Goal: Check status: Check status

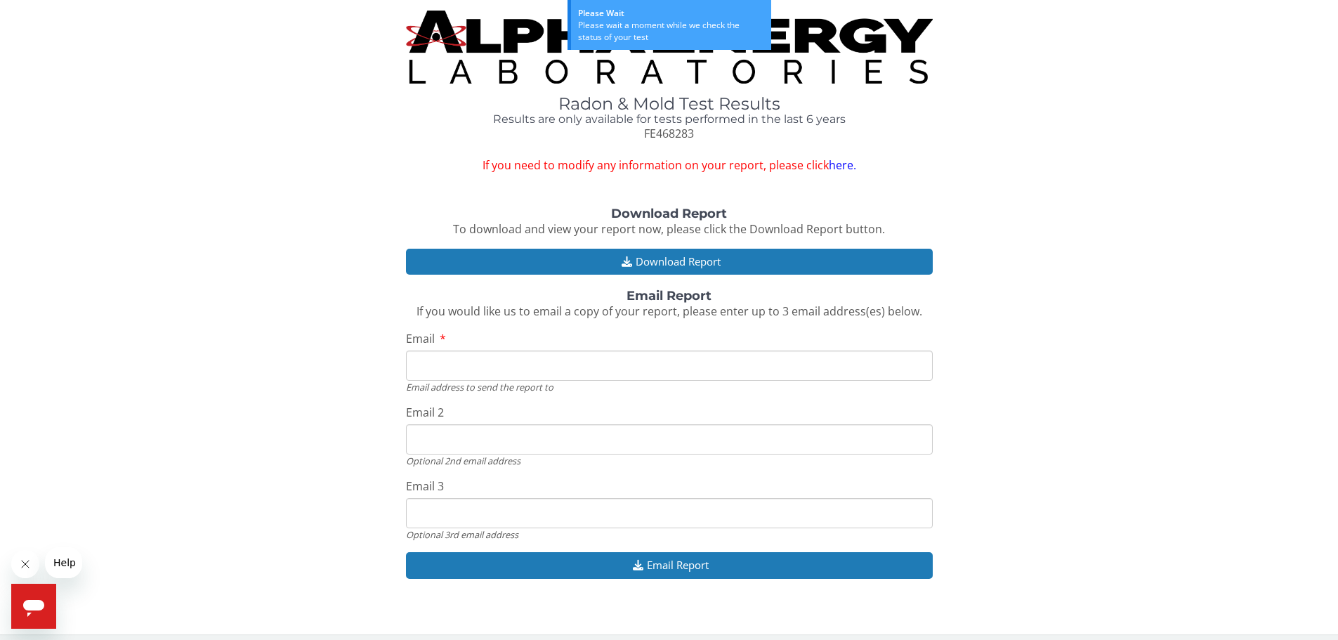
click at [1041, 189] on div "Radon & Mold Test Results Results are only available for tests performed in the…" at bounding box center [669, 312] width 1317 height 602
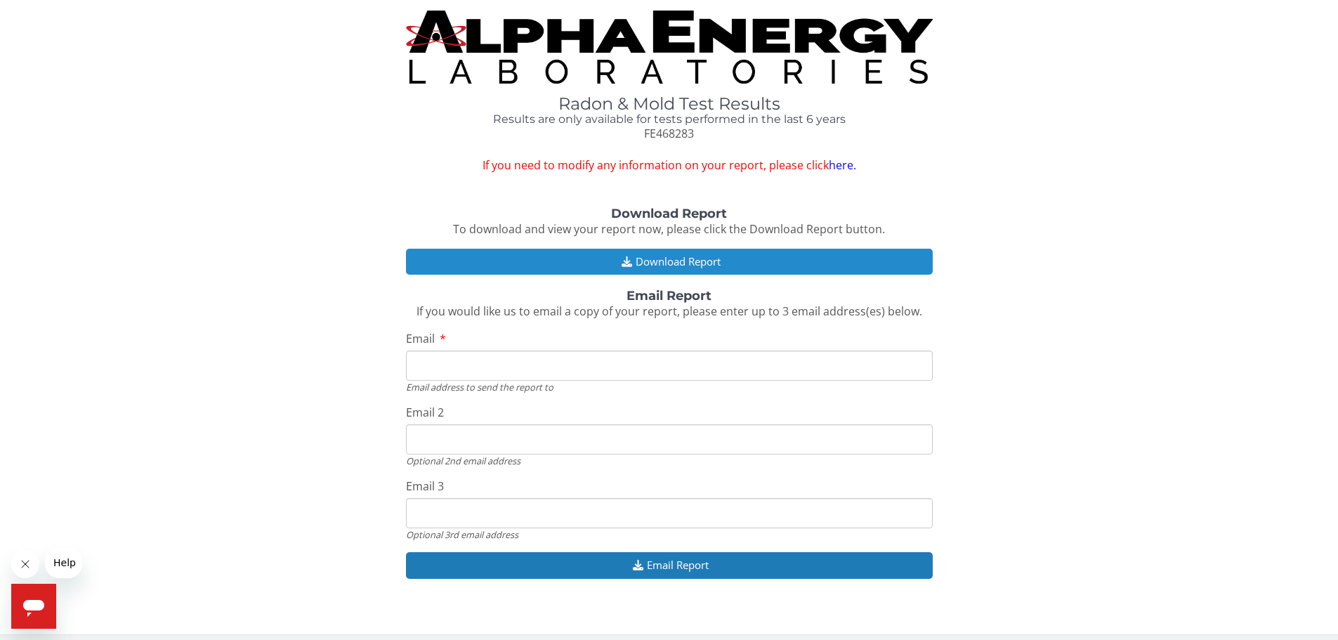
click at [712, 256] on button "Download Report" at bounding box center [669, 262] width 527 height 26
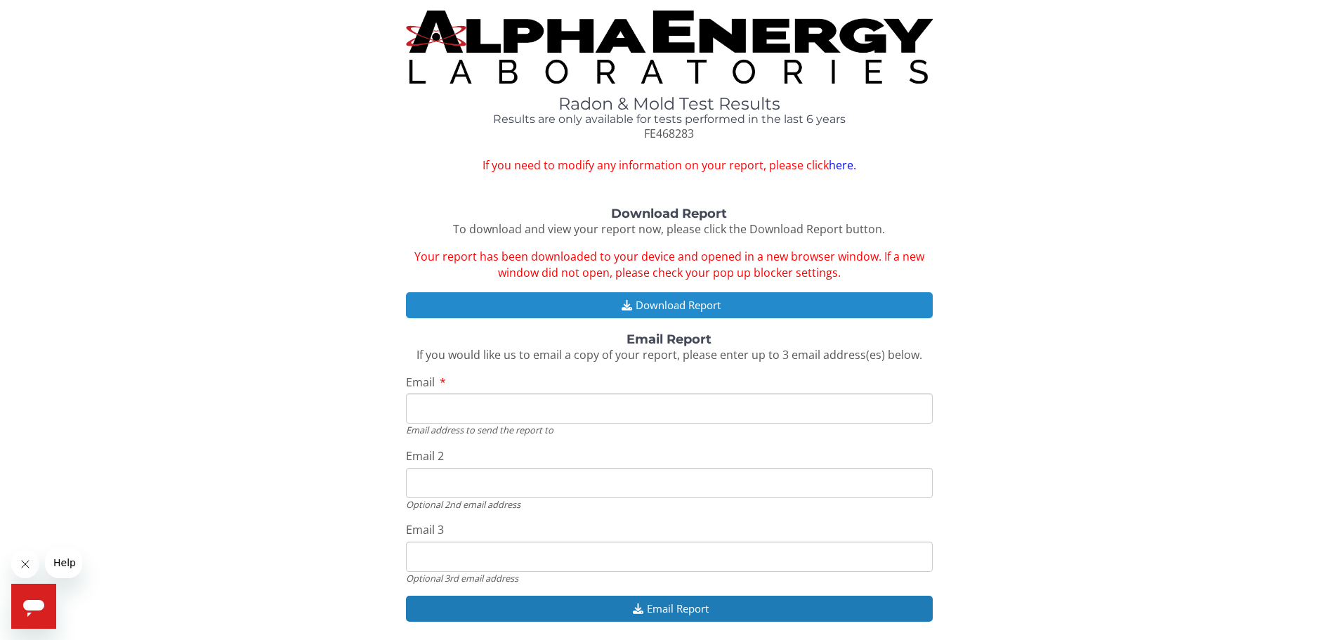
click at [697, 300] on button "Download Report" at bounding box center [669, 305] width 527 height 26
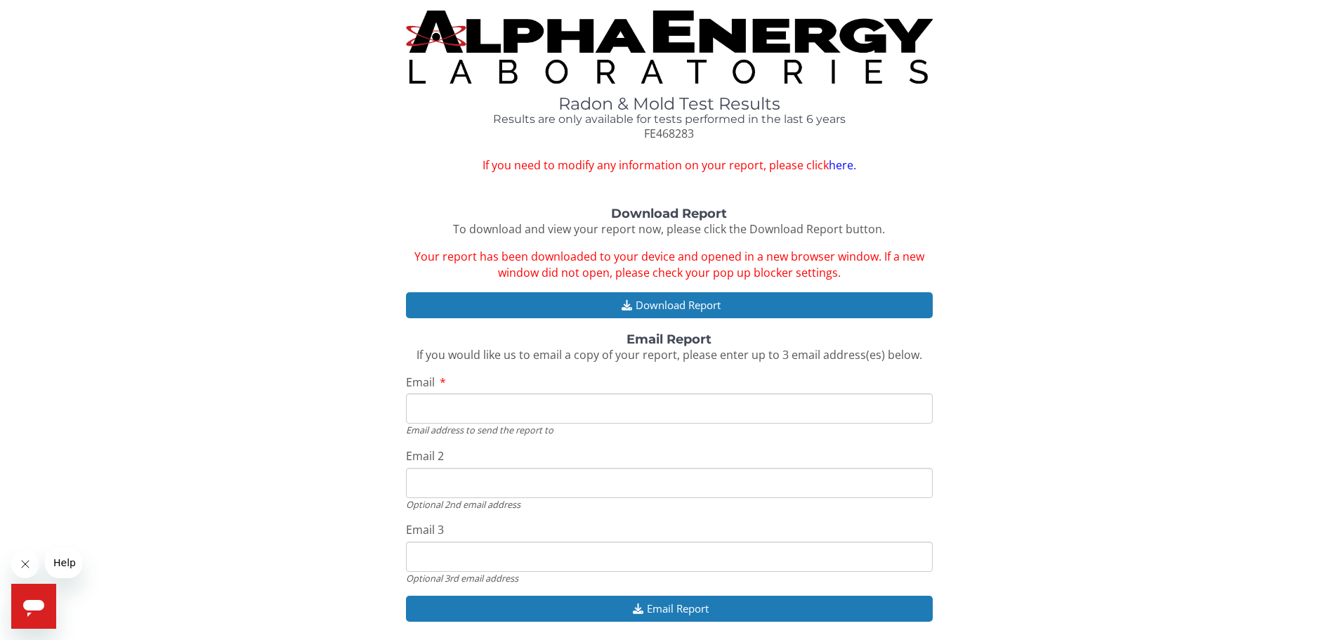
click at [996, 233] on div "Download Report To download and view your report now, please click the Download…" at bounding box center [669, 421] width 1317 height 429
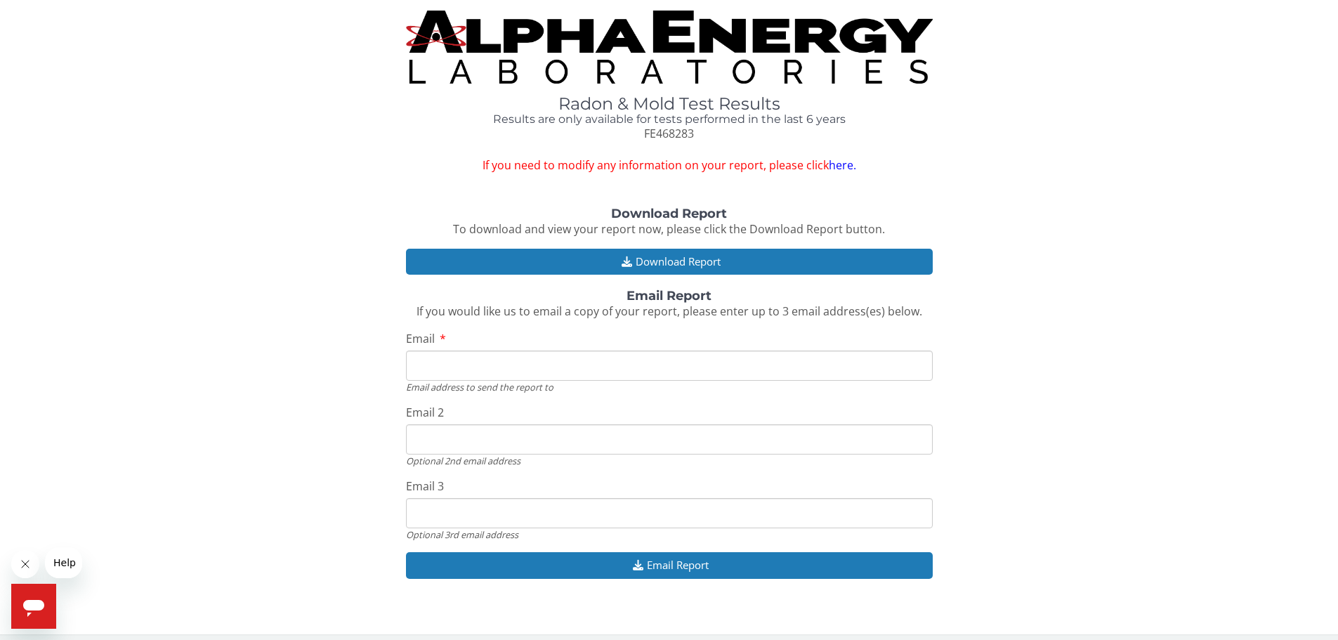
click at [1009, 214] on div "Download Report To download and view your report now, please click the Download…" at bounding box center [669, 399] width 1317 height 385
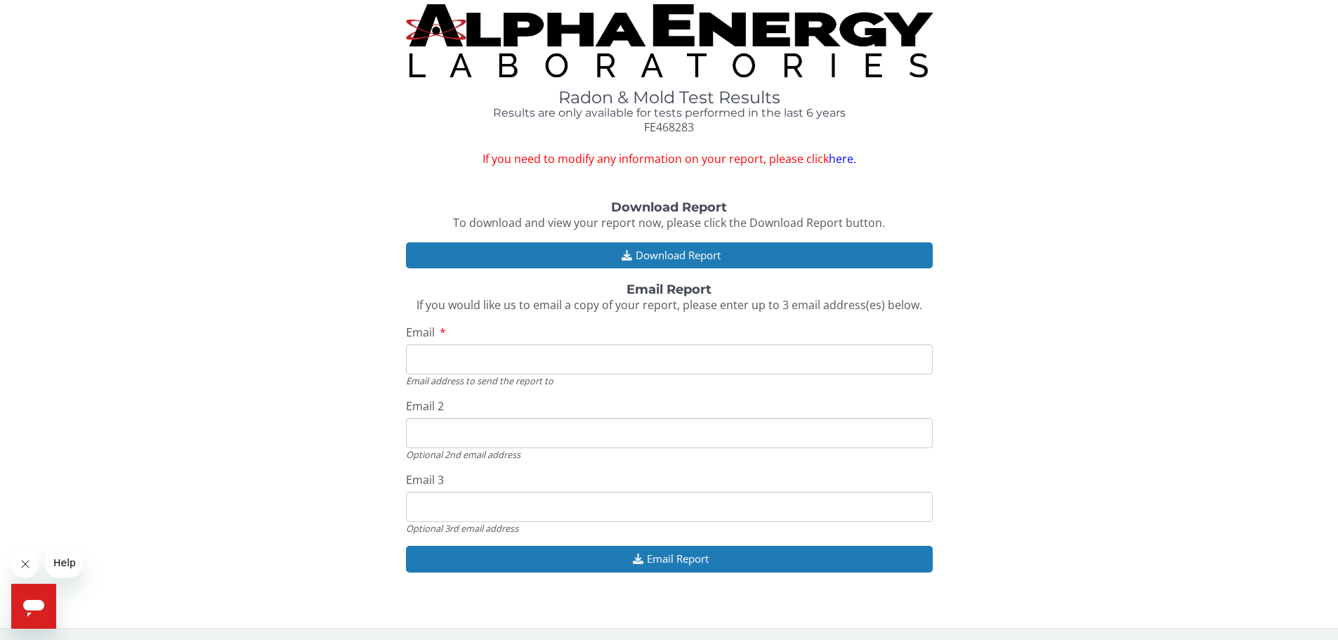
scroll to position [8, 0]
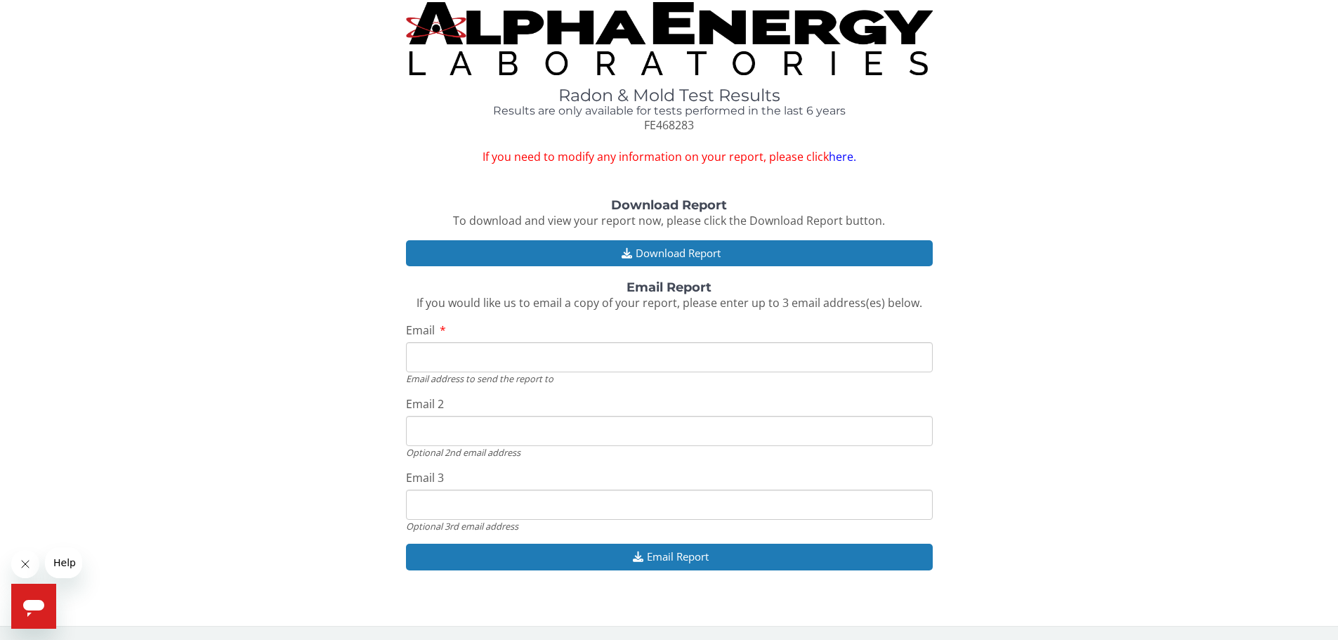
click at [641, 357] on input "Email" at bounding box center [669, 357] width 527 height 30
type input "abusapavanij@gmail.com"
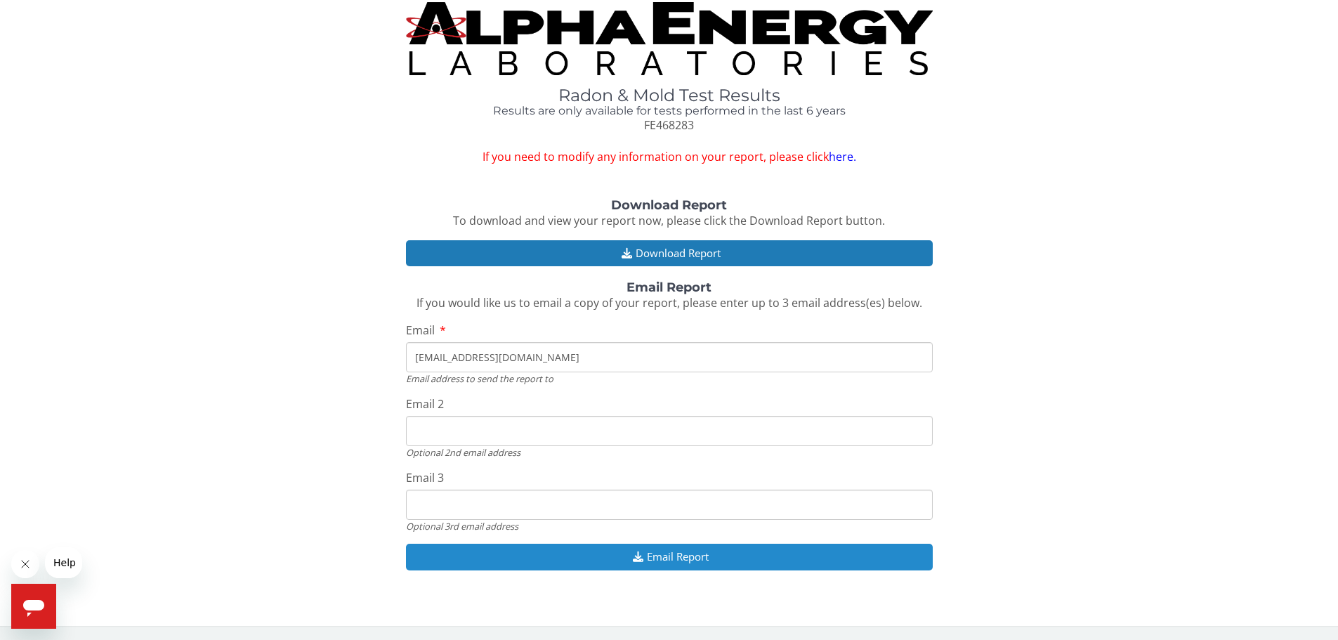
click at [653, 558] on button "Email Report" at bounding box center [669, 556] width 527 height 26
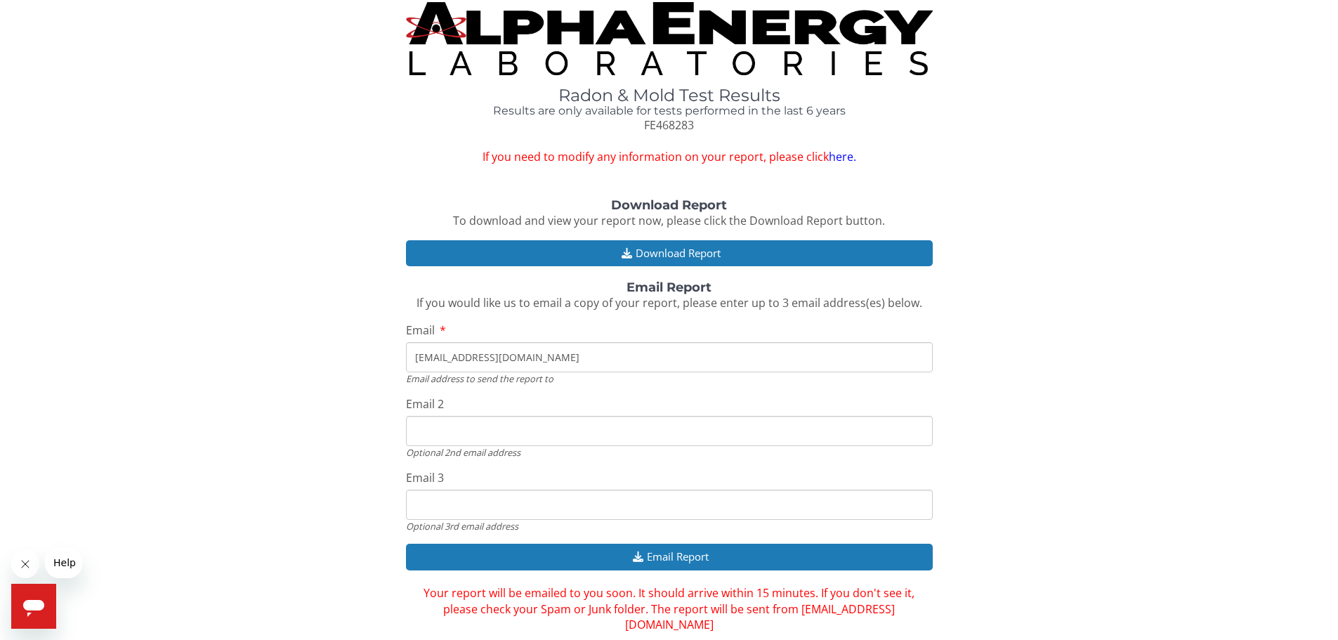
click at [324, 348] on div "Download Report To download and view your report now, please click the Download…" at bounding box center [669, 416] width 1317 height 434
click at [589, 48] on img at bounding box center [669, 38] width 527 height 73
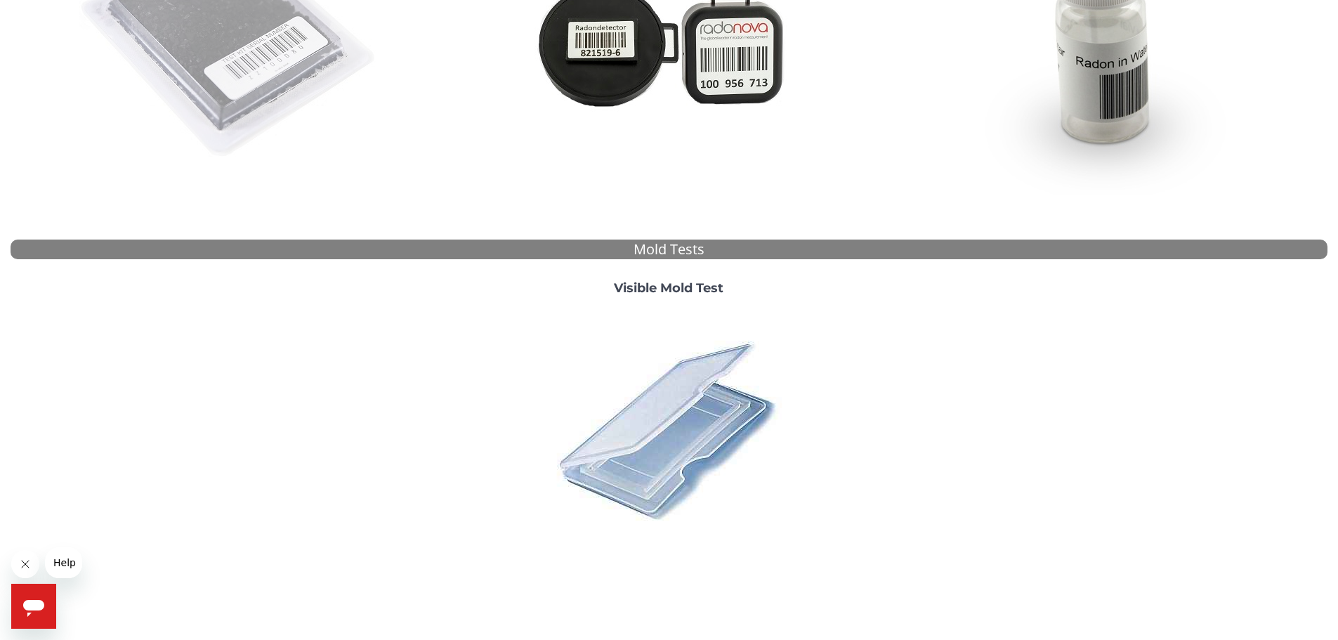
scroll to position [140, 0]
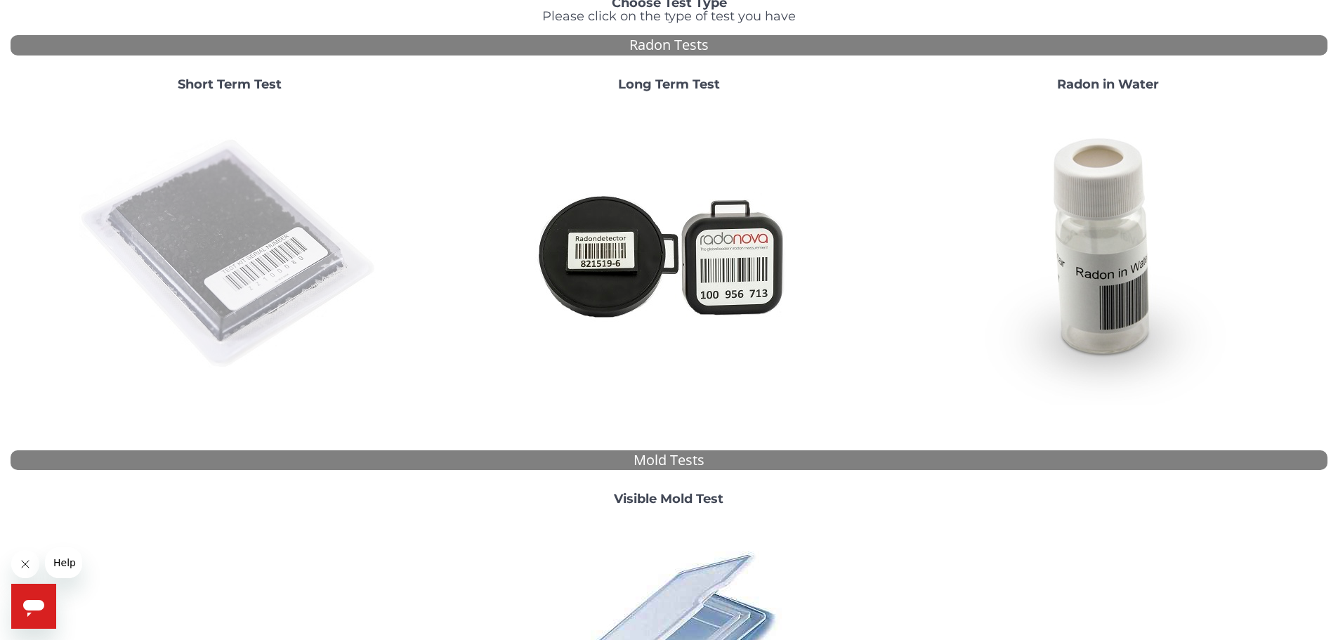
click at [229, 274] on img at bounding box center [230, 254] width 302 height 302
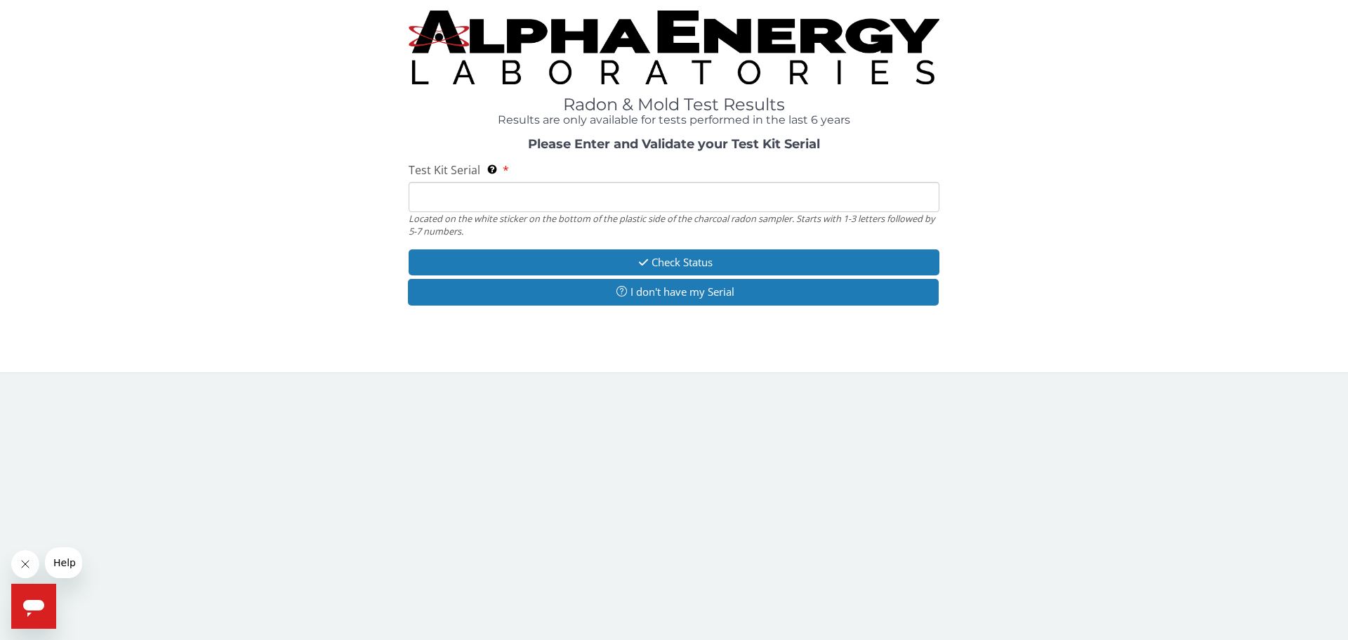
click at [471, 188] on input "Test Kit Serial Located on the white sticker on the bottom of the plastic side …" at bounding box center [674, 197] width 531 height 30
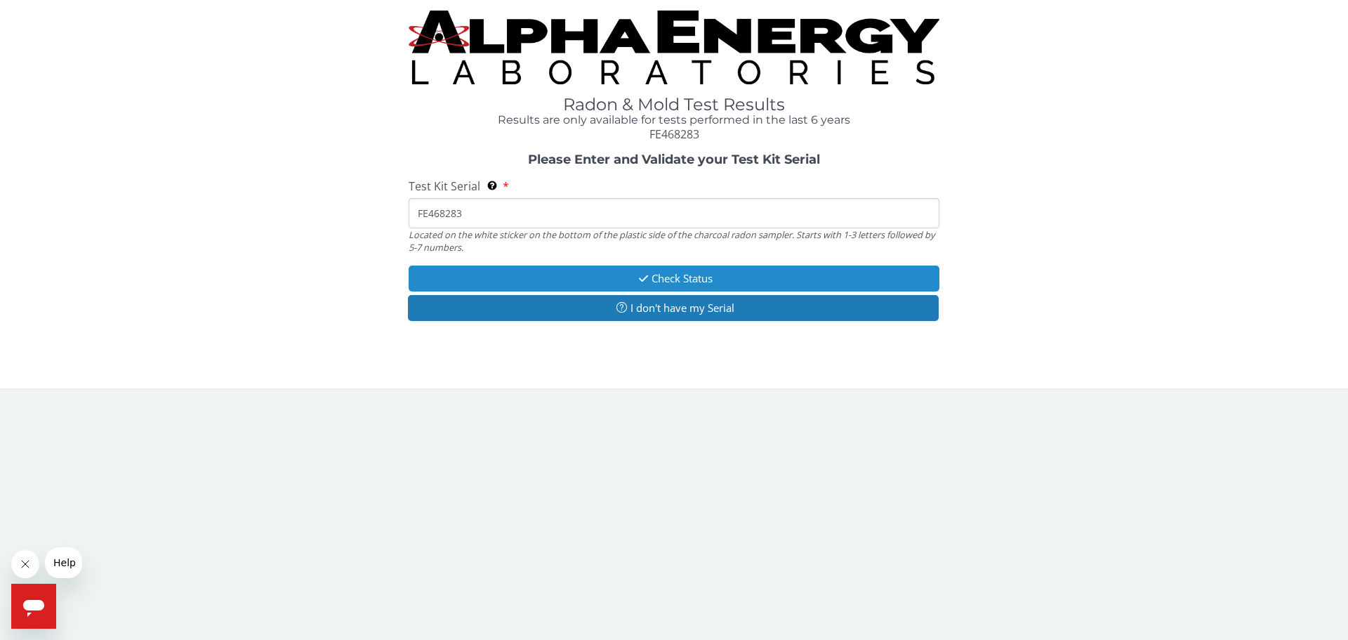
type input "FE468283"
click at [514, 271] on button "Check Status" at bounding box center [674, 278] width 531 height 26
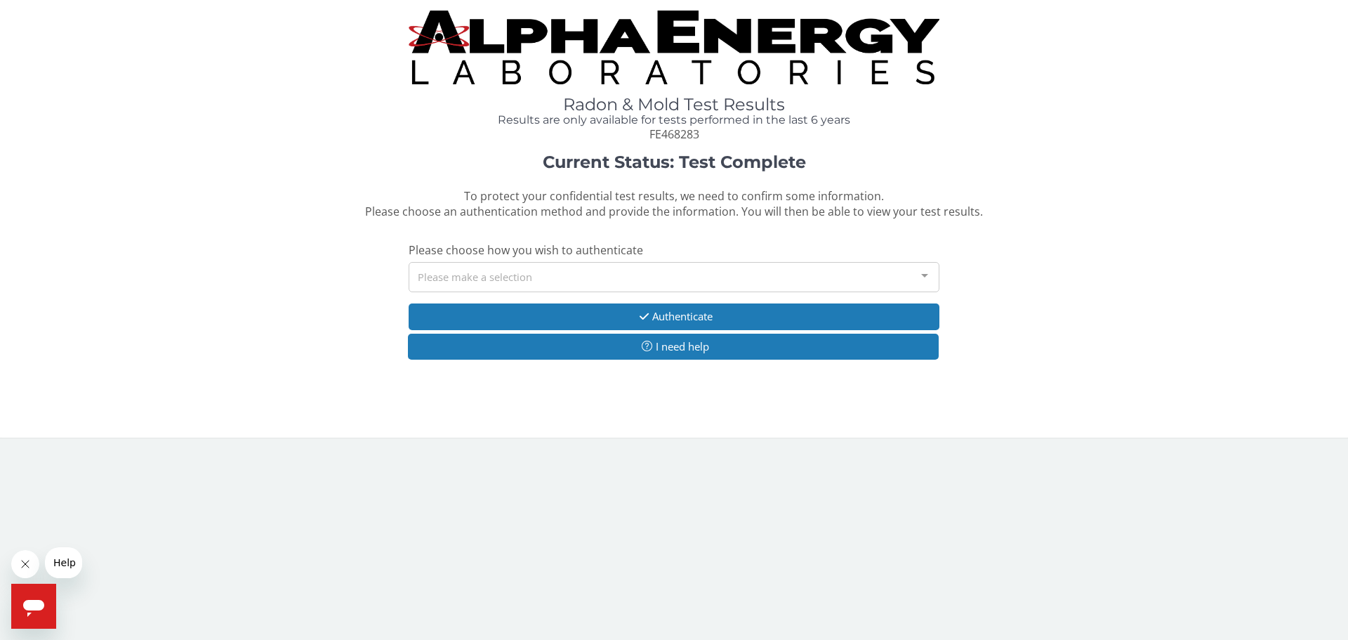
click at [541, 279] on div "Please make a selection" at bounding box center [674, 277] width 531 height 30
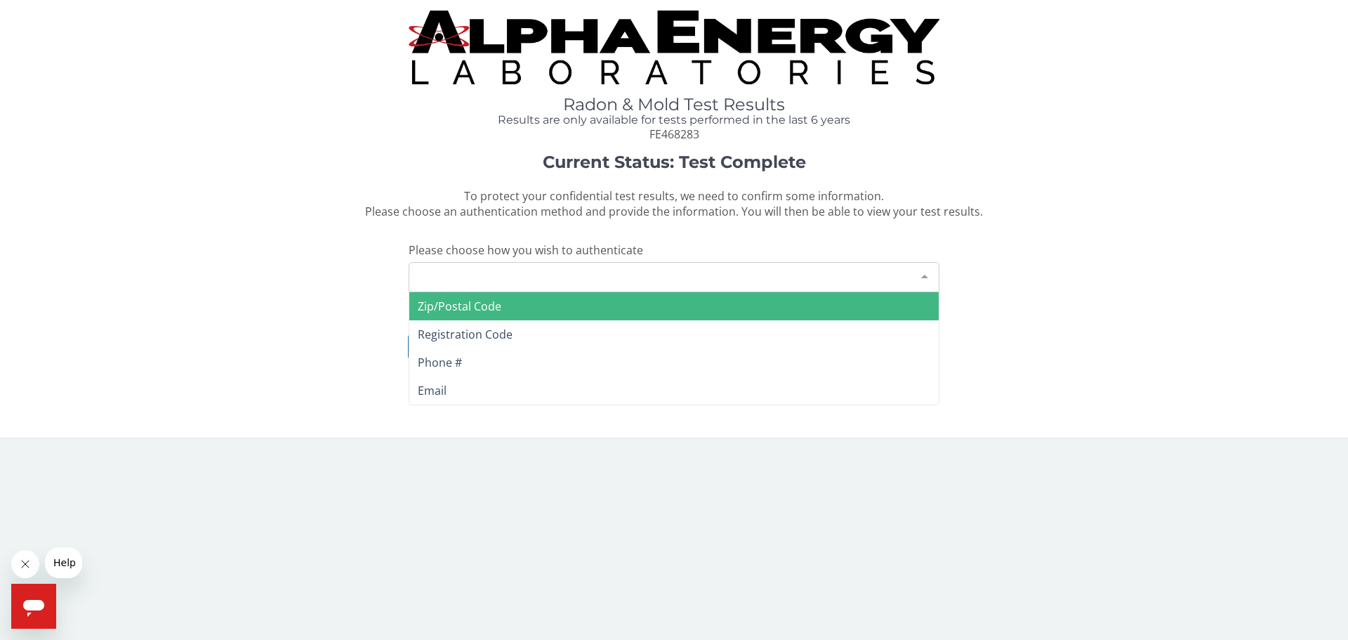
click at [537, 298] on span "Zip/Postal Code" at bounding box center [673, 306] width 529 height 28
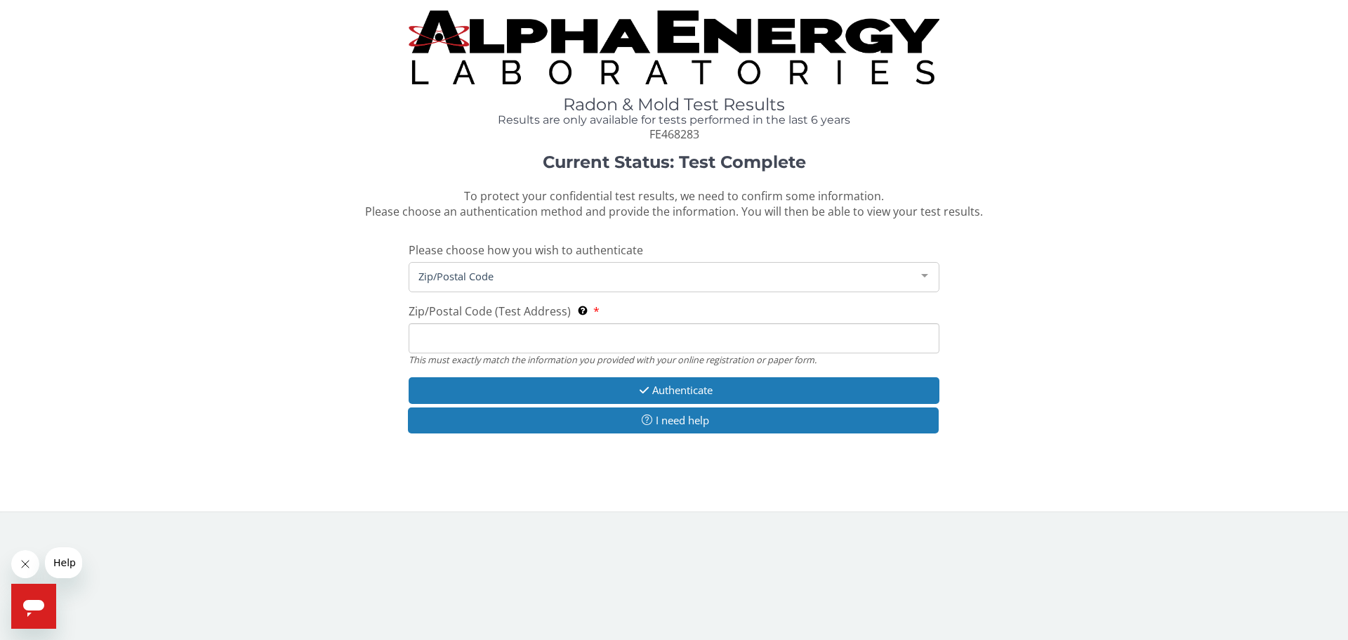
click at [525, 331] on input "Zip/Postal Code (Test Address) This must exactly match the information you prov…" at bounding box center [674, 338] width 531 height 30
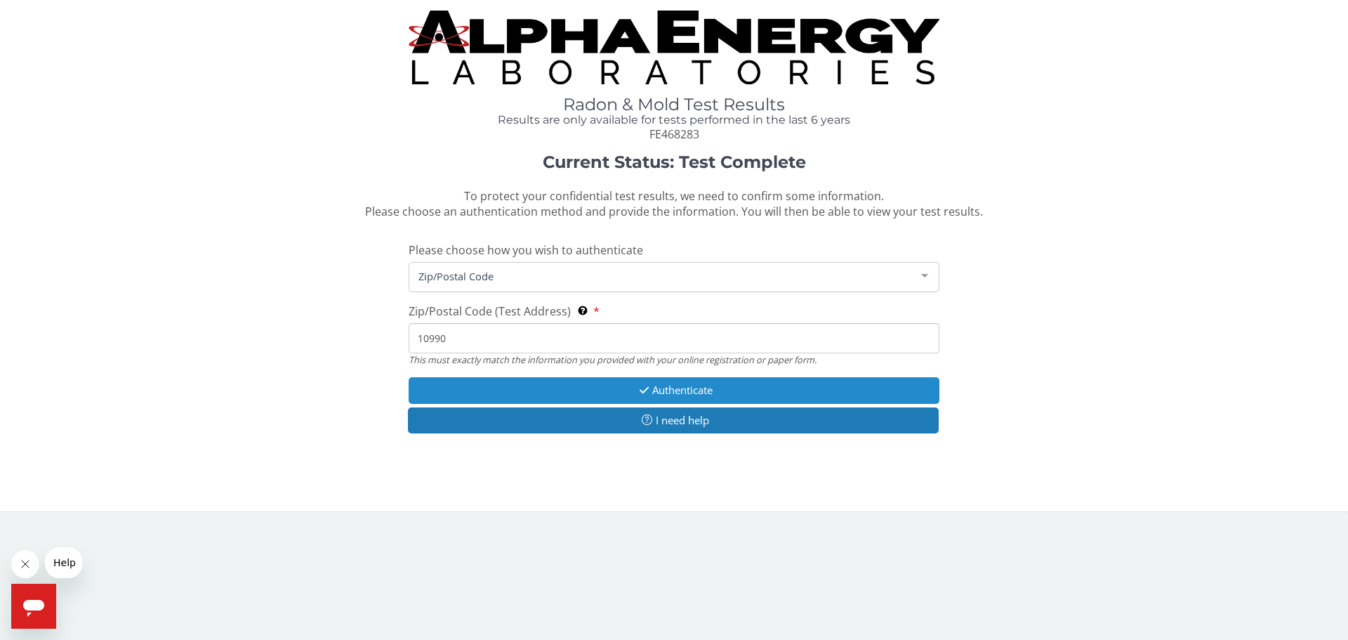
type input "10990"
click at [622, 381] on button "Authenticate" at bounding box center [674, 390] width 531 height 26
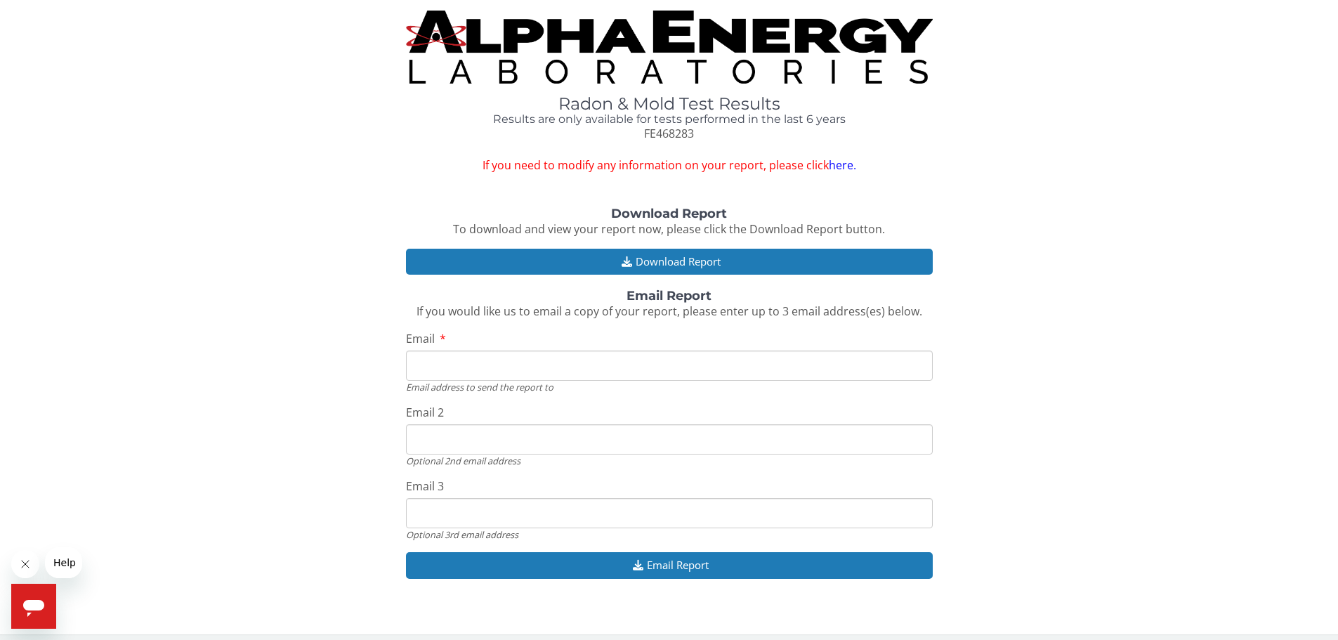
click at [331, 275] on div "Download Report To download and view your report now, please click the Download…" at bounding box center [669, 399] width 1317 height 385
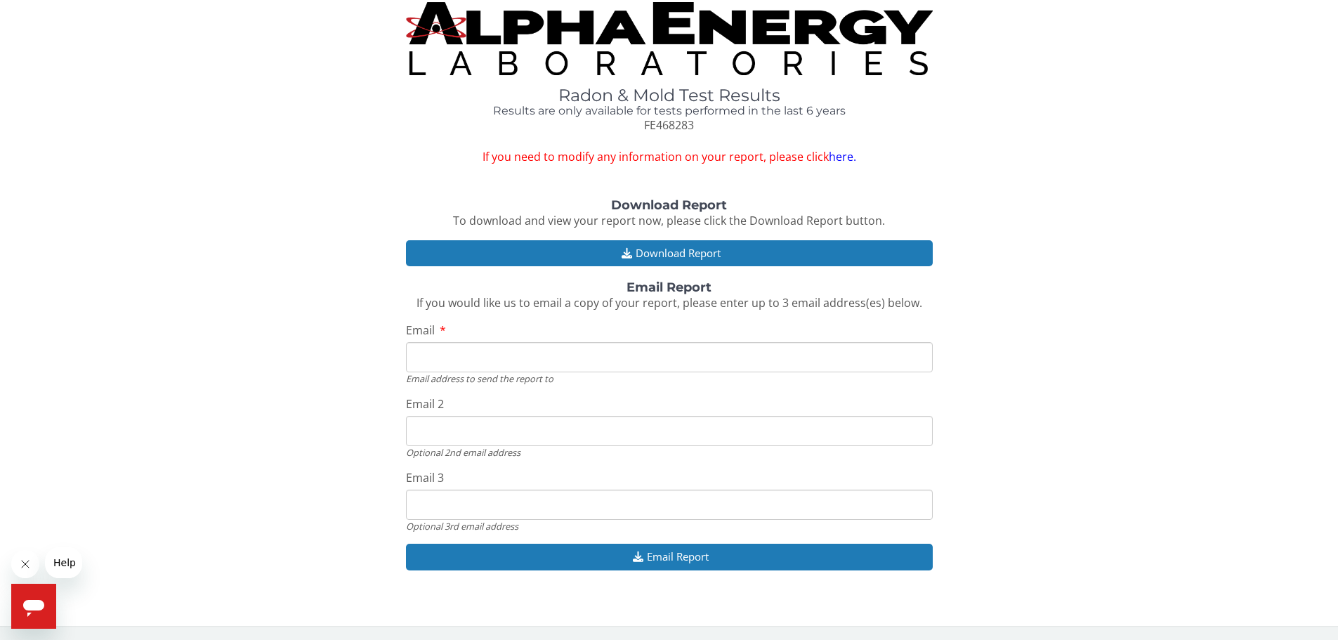
click at [330, 275] on div "Download Report To download and view your report now, please click the Download…" at bounding box center [669, 391] width 1317 height 385
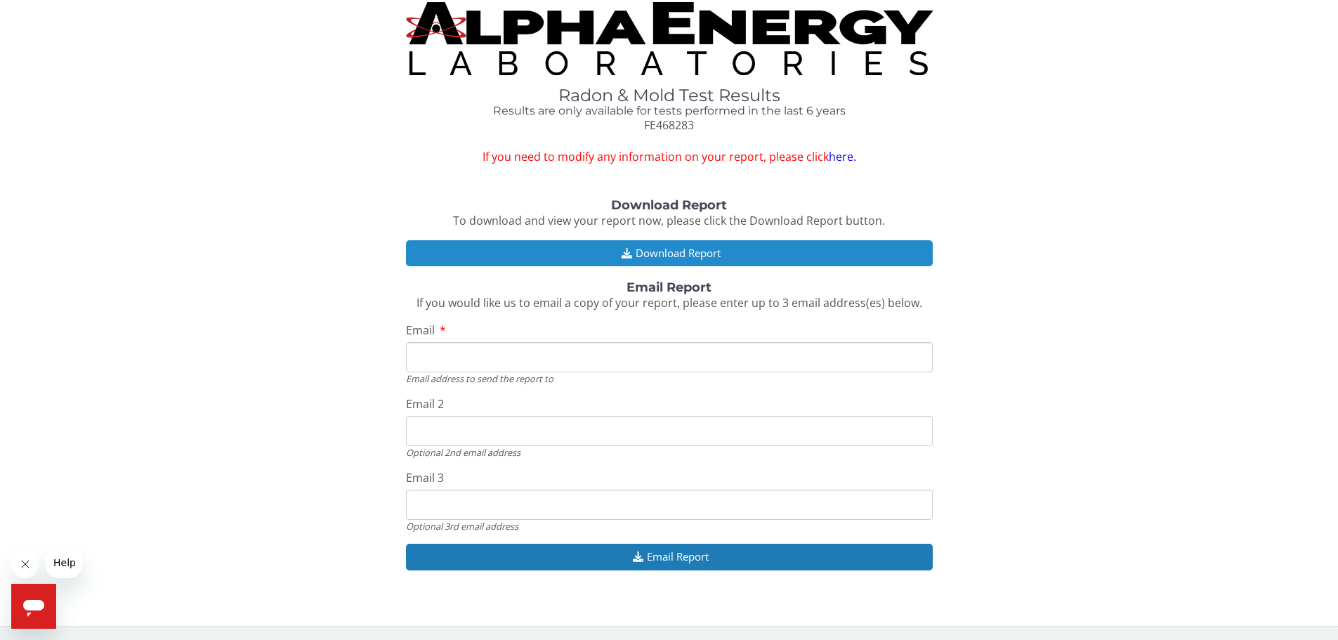
click at [527, 253] on button "Download Report" at bounding box center [669, 253] width 527 height 26
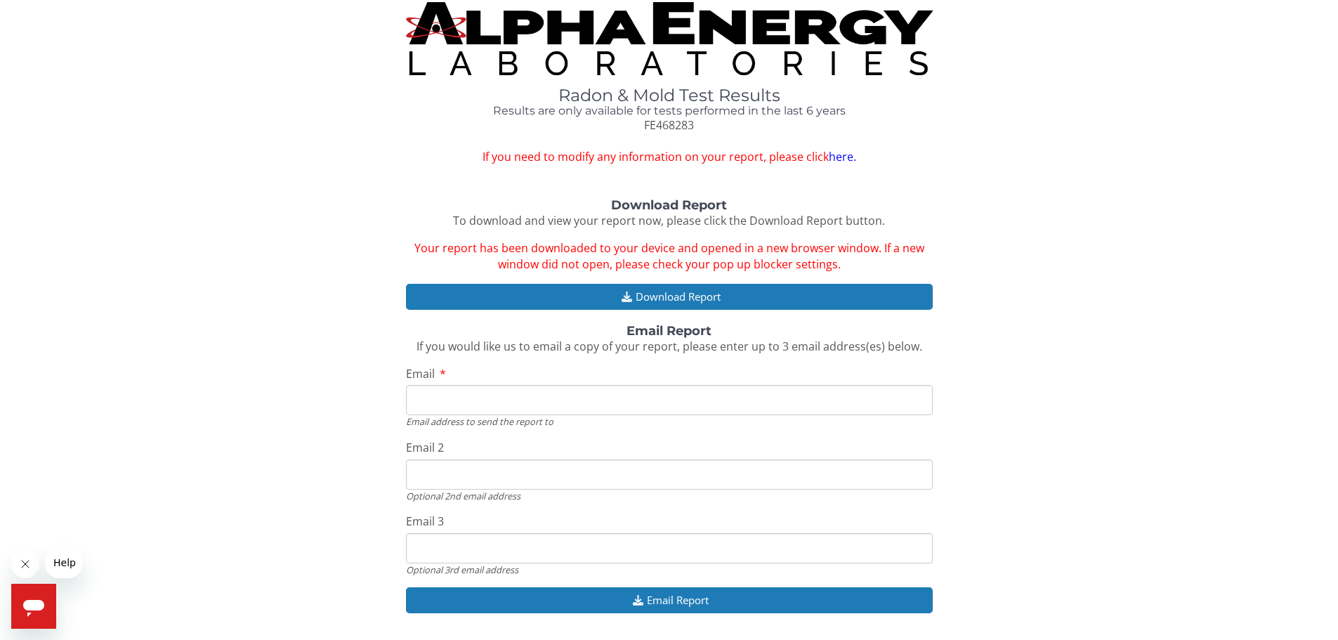
click at [1069, 126] on div "Radon & Mold Test Results Results are only available for tests performed in the…" at bounding box center [669, 83] width 1317 height 163
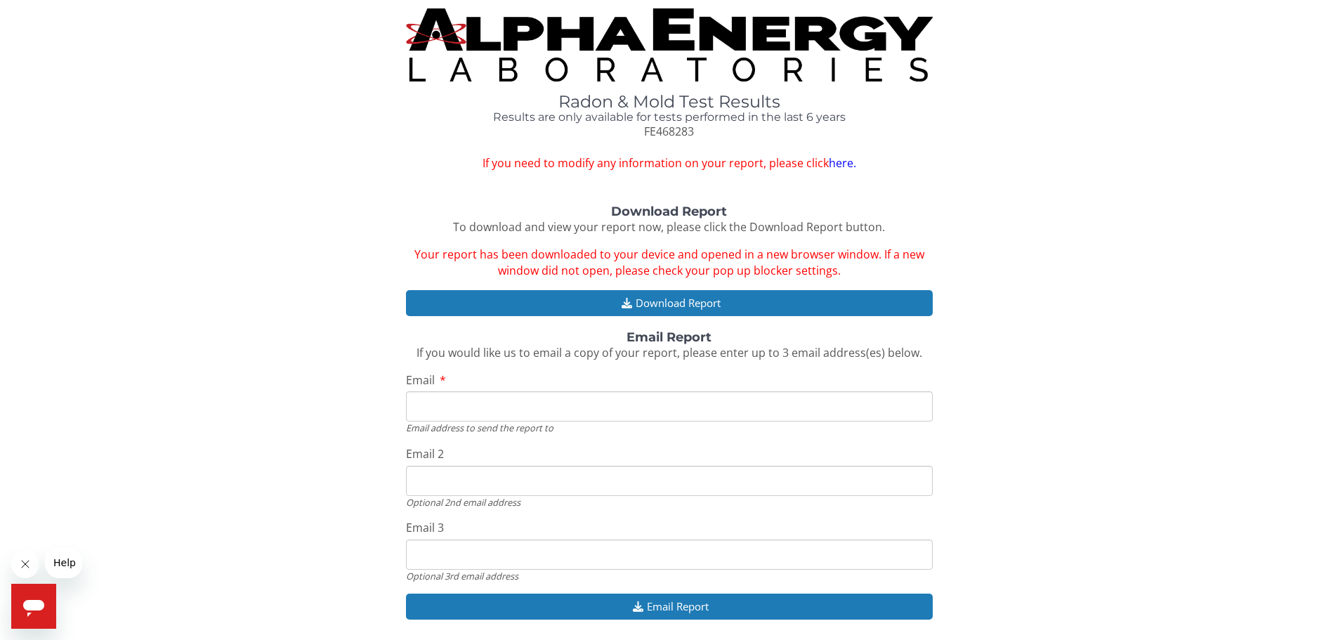
scroll to position [0, 0]
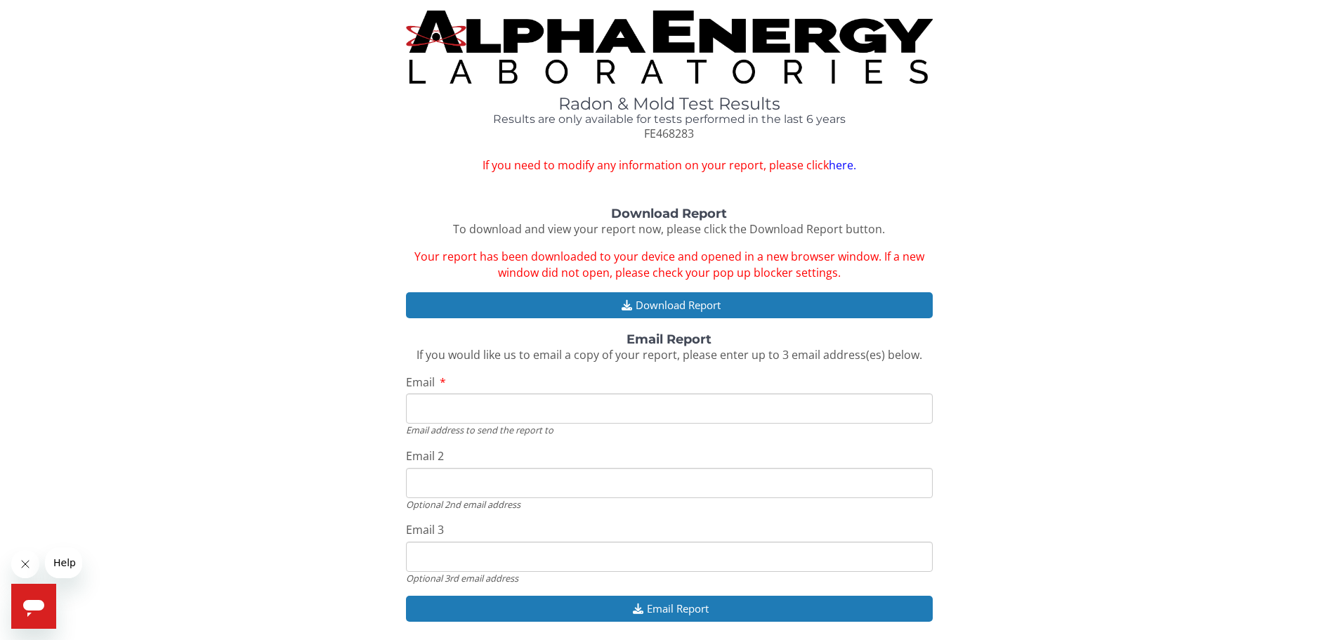
click at [1055, 183] on div "Radon & Mold Test Results Results are only available for tests performed in the…" at bounding box center [669, 333] width 1317 height 645
click at [963, 163] on div "Radon & Mold Test Results Results are only available for tests performed in the…" at bounding box center [669, 92] width 1317 height 163
click at [37, 614] on icon "Open messaging window" at bounding box center [33, 605] width 25 height 25
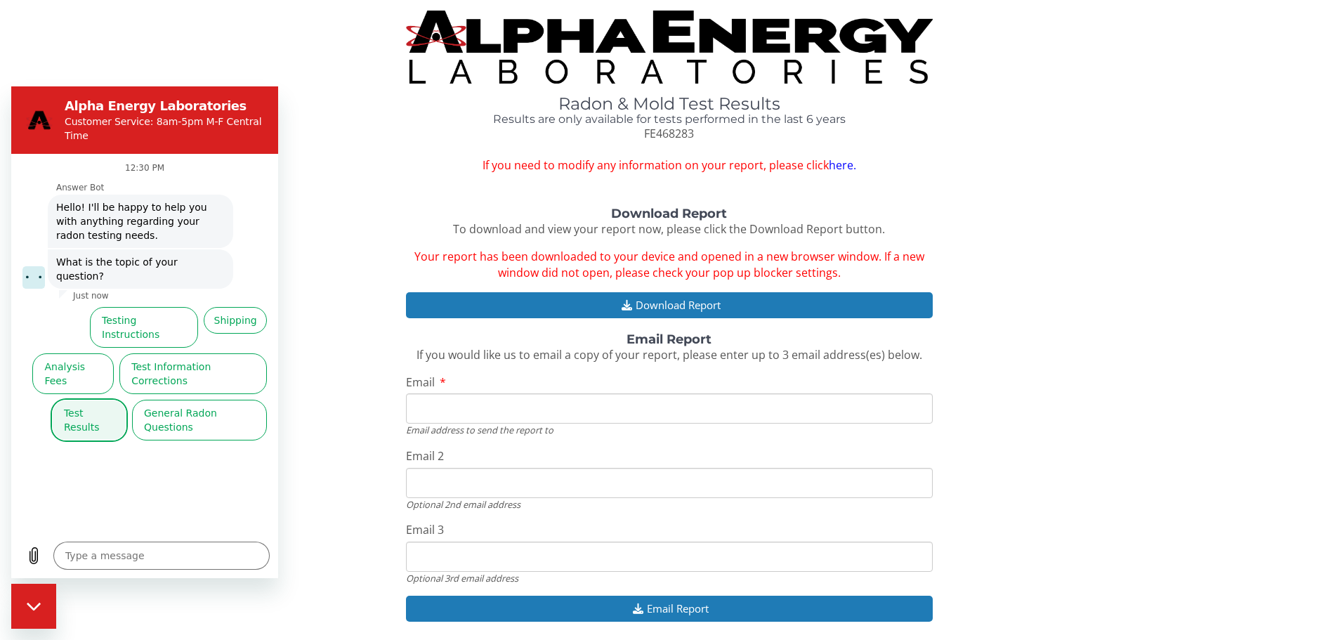
click at [108, 400] on button "Test Results" at bounding box center [89, 420] width 74 height 41
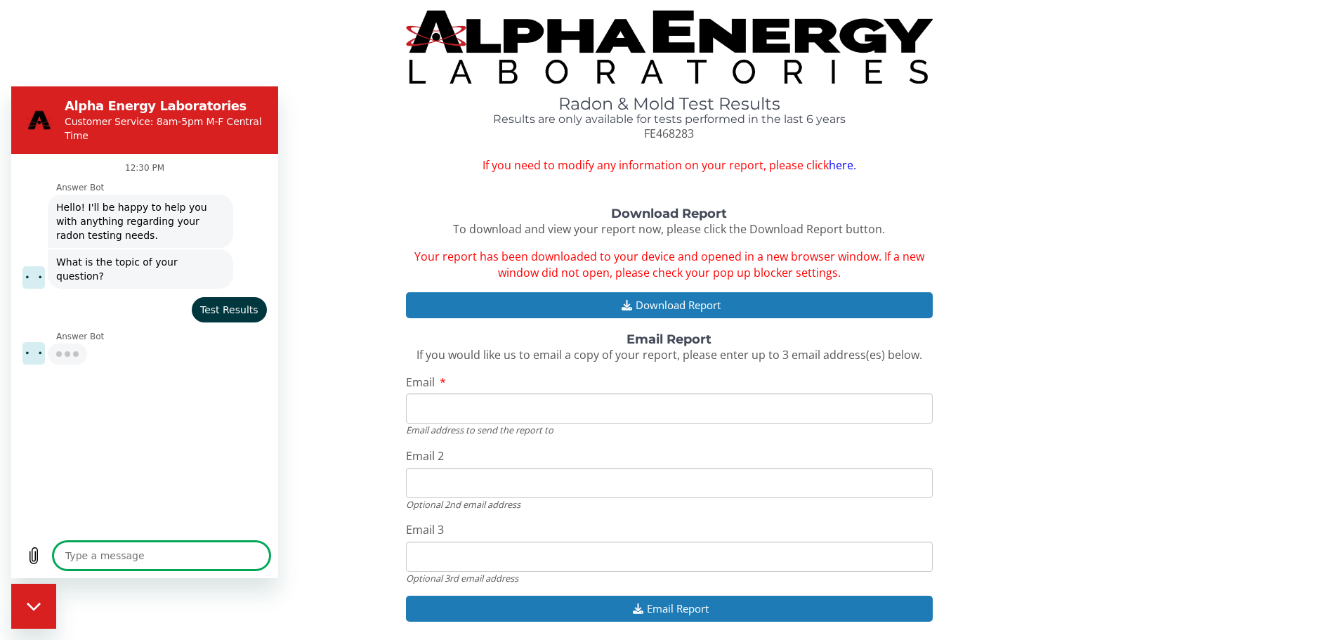
type textarea "x"
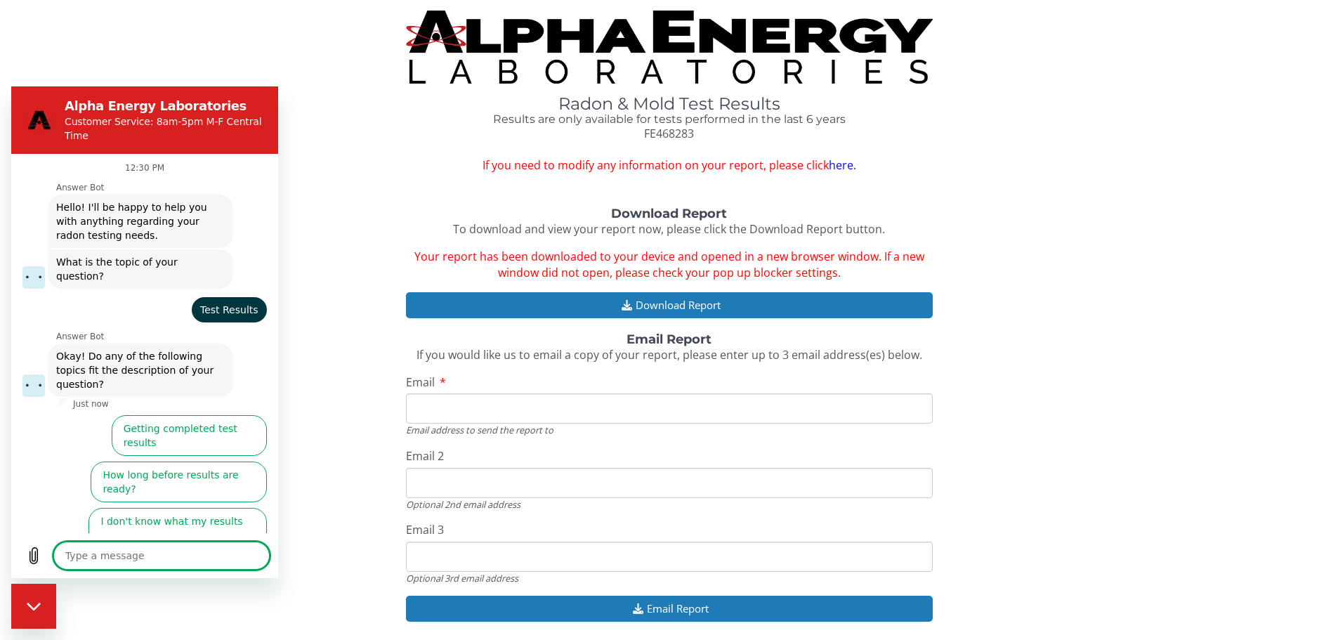
click at [147, 553] on textarea at bounding box center [161, 555] width 216 height 28
type textarea "m"
type textarea "x"
type textarea "my"
type textarea "x"
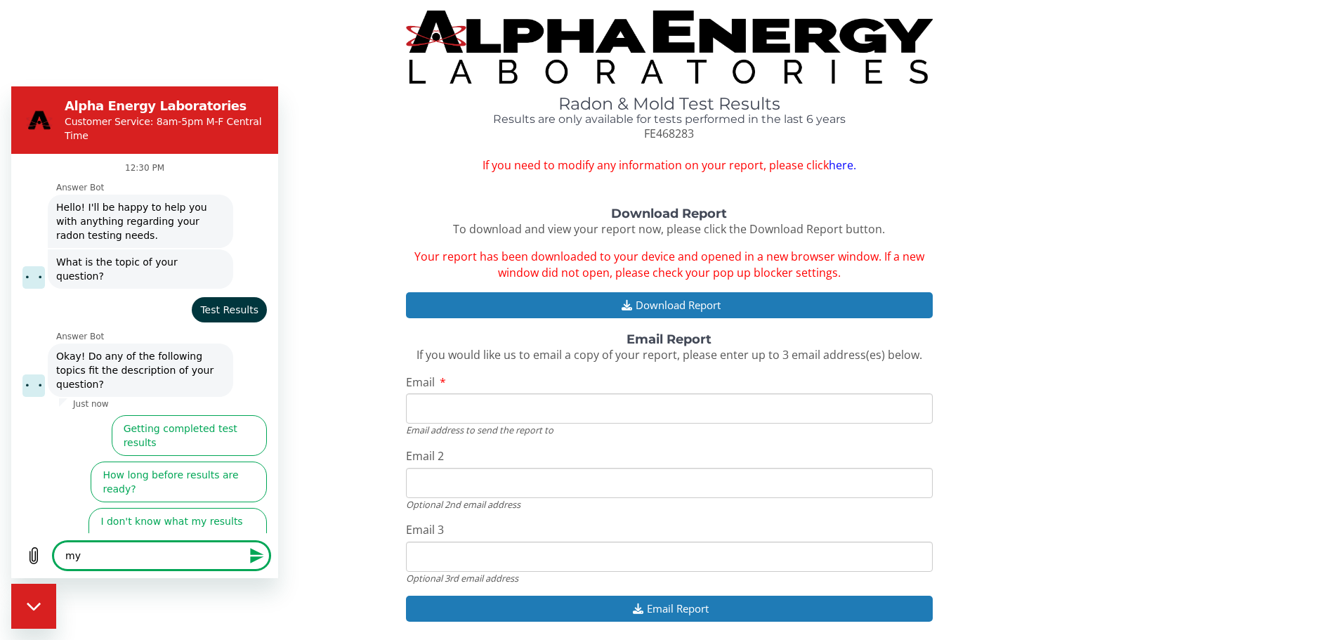
type textarea "my"
type textarea "x"
type textarea "my r"
type textarea "x"
type textarea "my re"
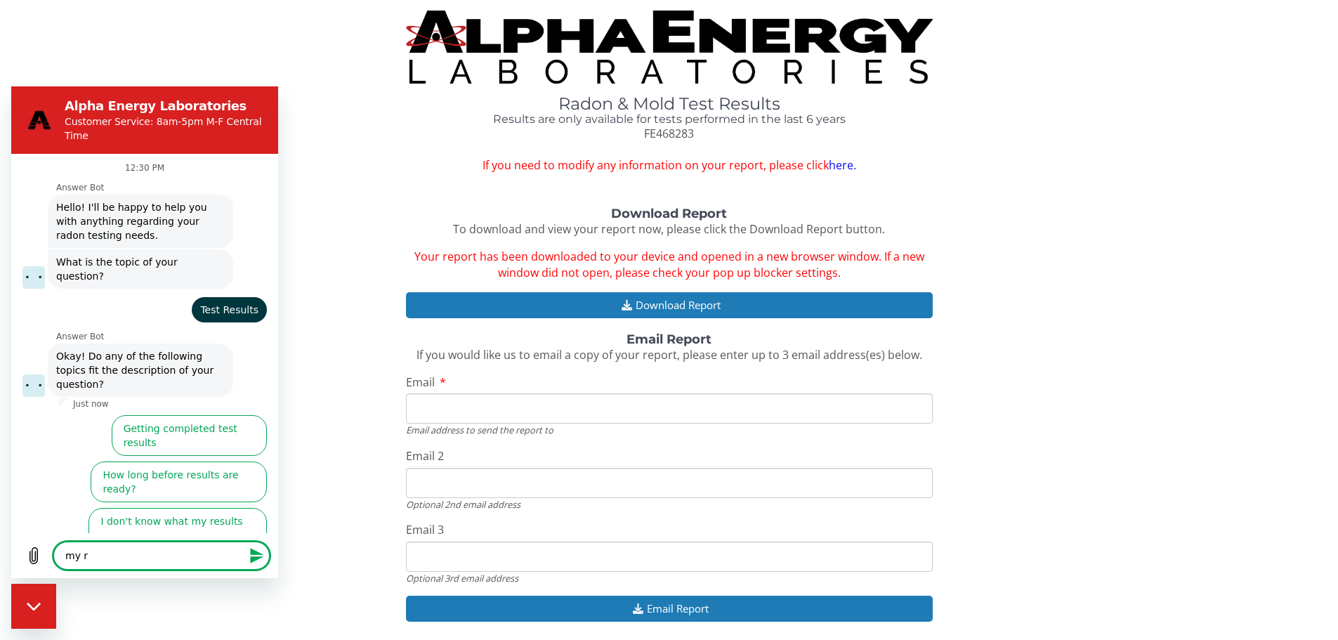
type textarea "x"
type textarea "my res"
type textarea "x"
type textarea "my resu"
type textarea "x"
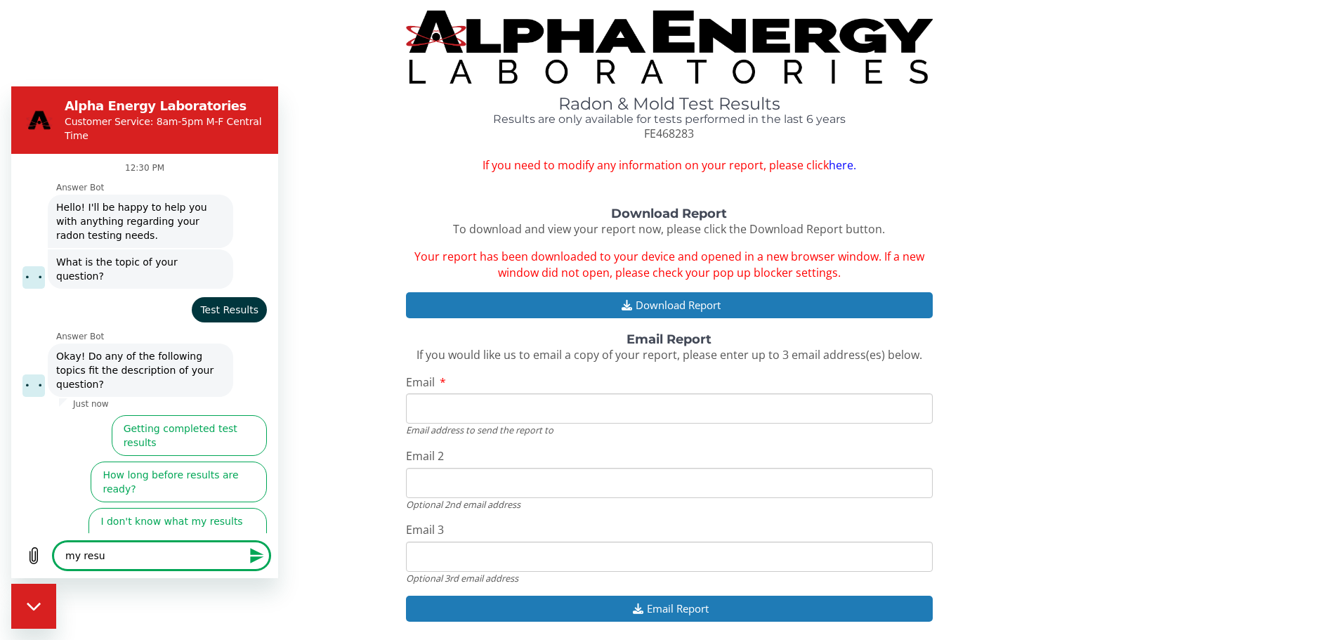
type textarea "my resul"
type textarea "x"
type textarea "my result"
type textarea "x"
type textarea "my result"
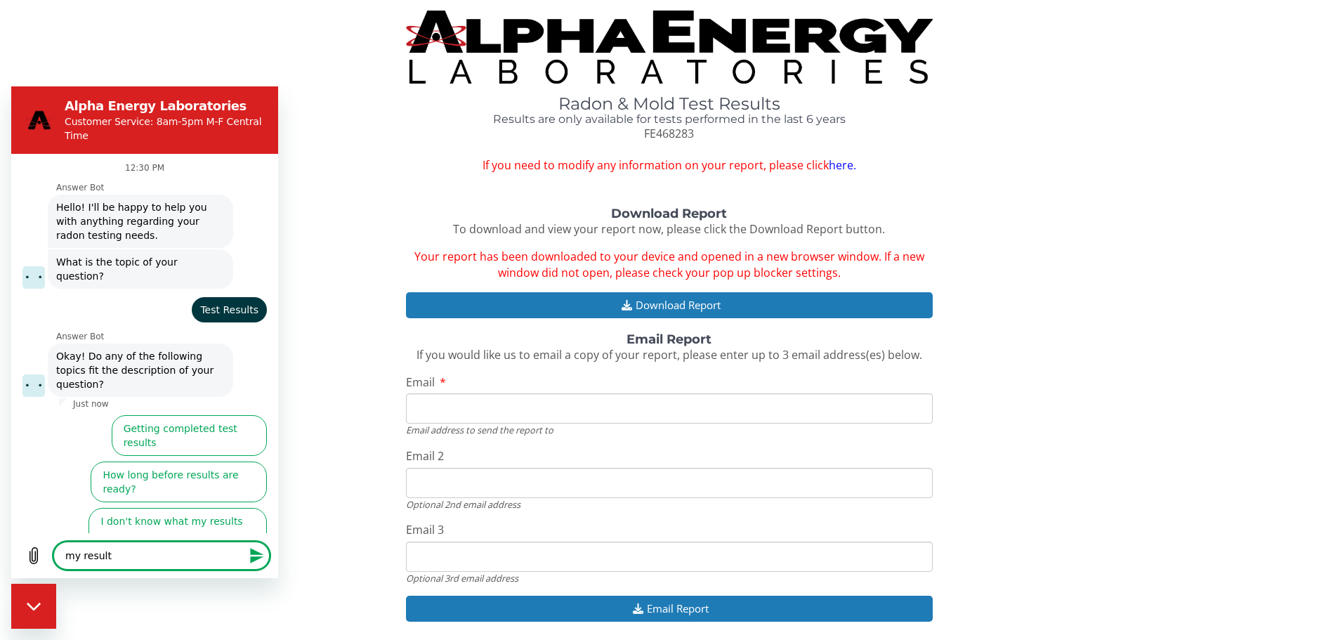
type textarea "x"
type textarea "my result p"
type textarea "x"
type textarea "my result"
type textarea "x"
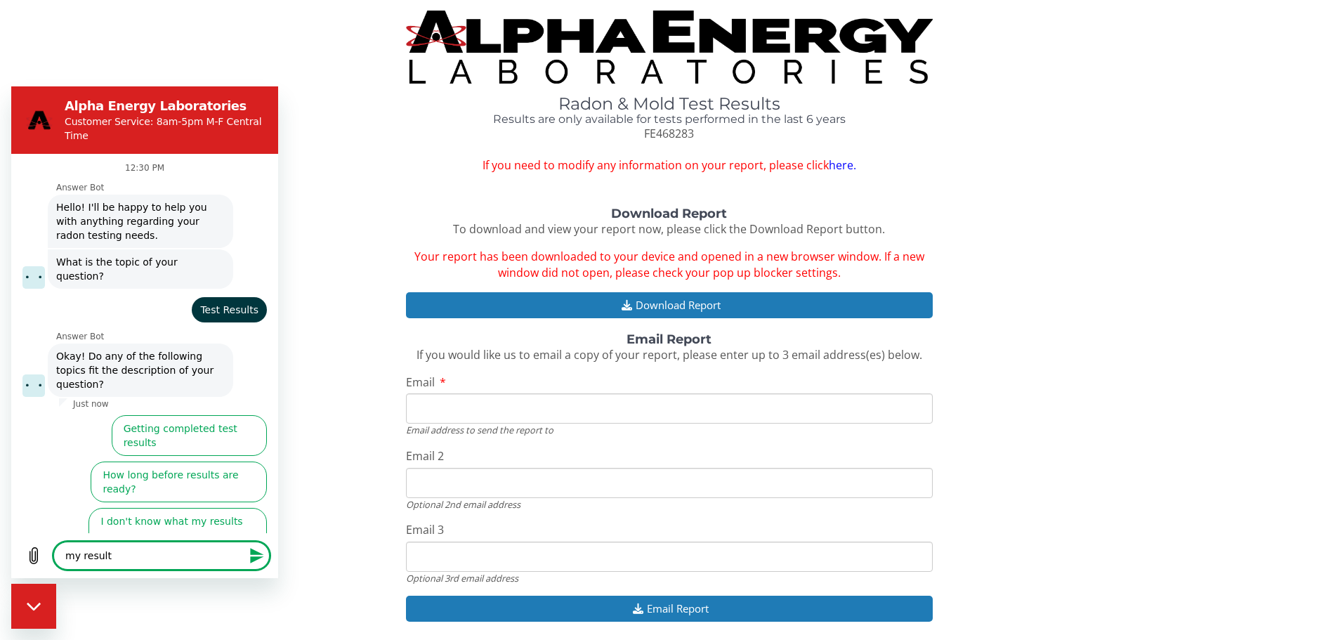
type textarea "my result ."
type textarea "x"
type textarea "my result .p"
type textarea "x"
type textarea "my result .pd"
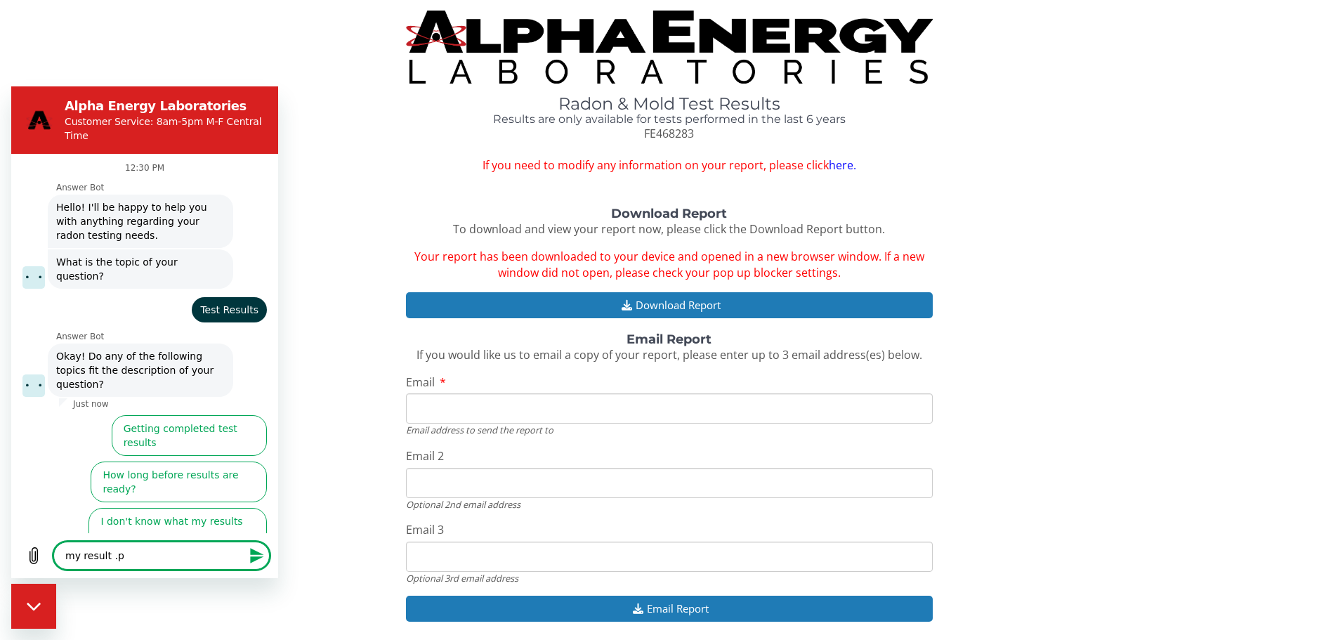
type textarea "x"
type textarea "my result .pdf"
type textarea "x"
type textarea "my result .pdf"
type textarea "x"
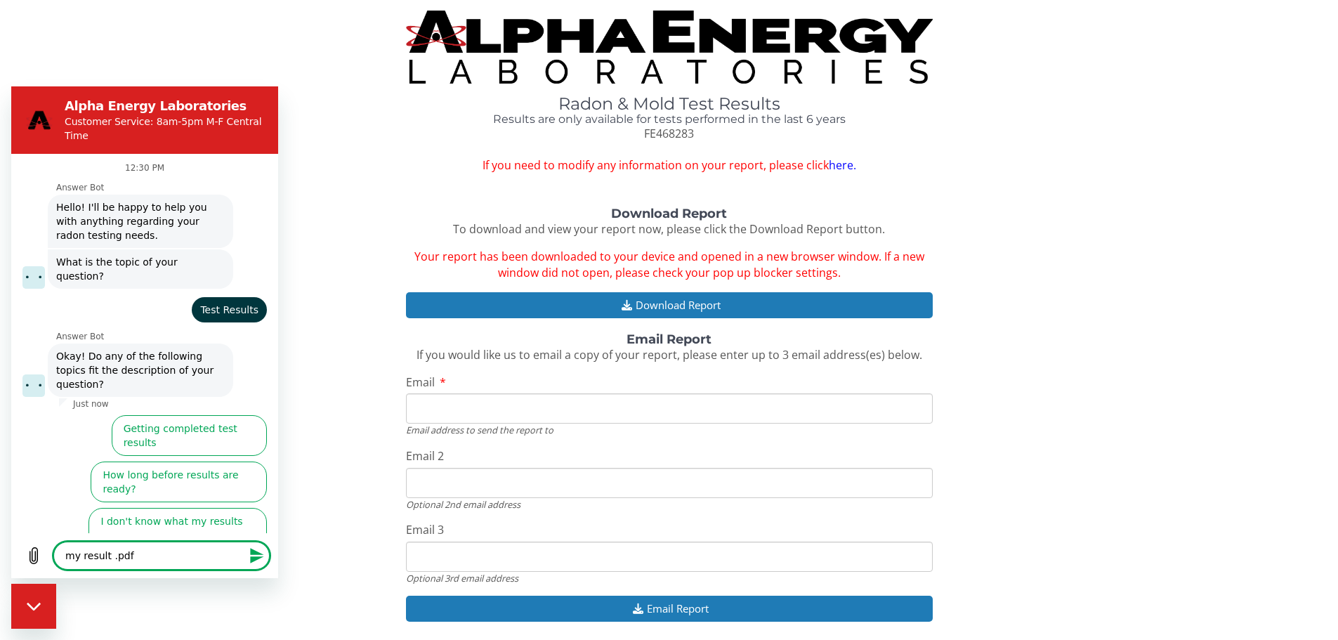
type textarea "my result .pdf i"
type textarea "x"
type textarea "my result .pdf is"
type textarea "x"
type textarea "my result .pdf is"
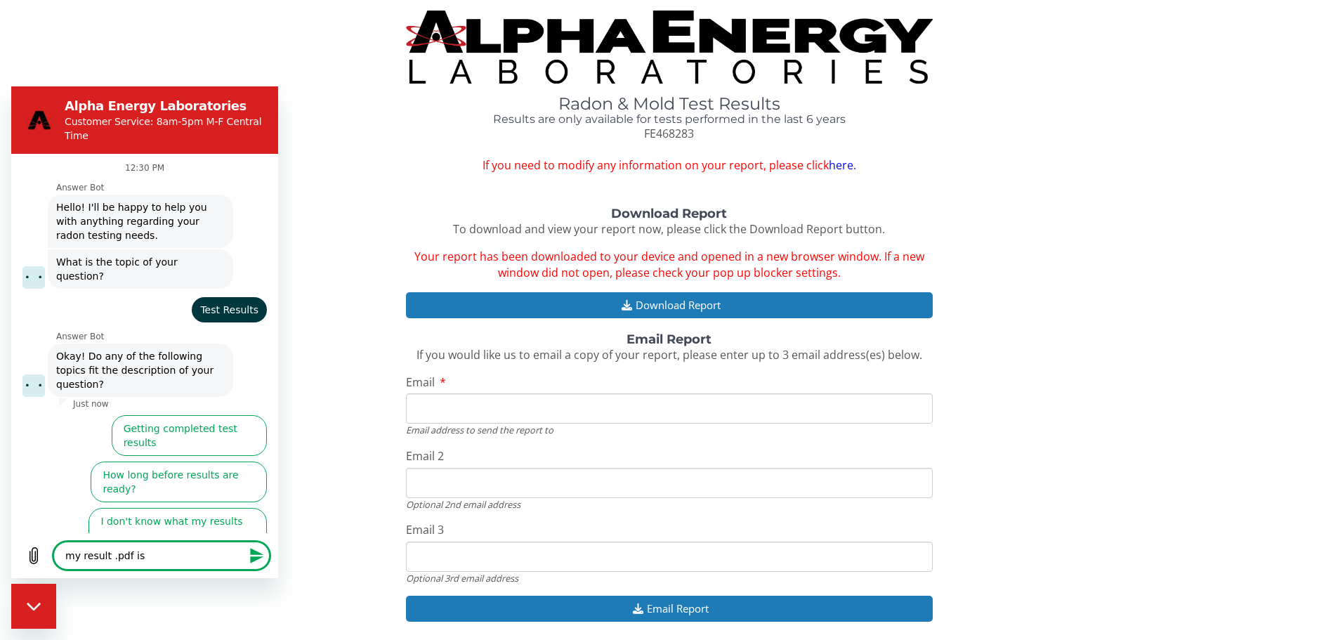
type textarea "x"
type textarea "my result .pdf is c"
type textarea "x"
type textarea "my result .pdf is co"
type textarea "x"
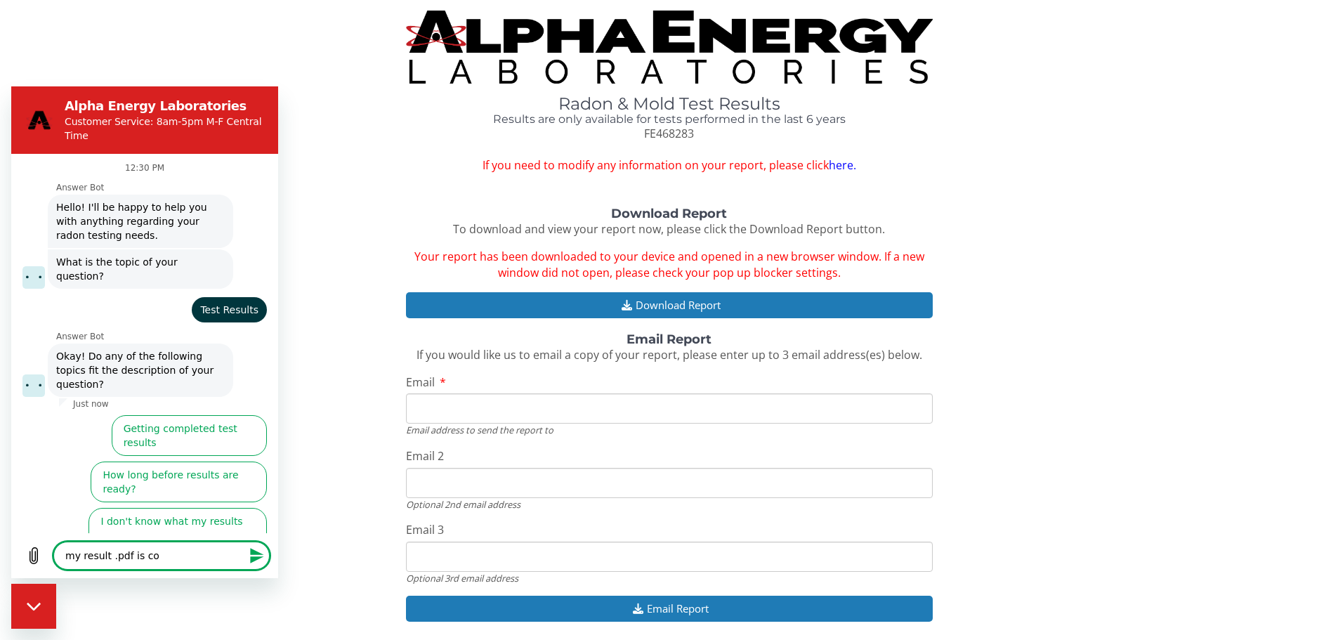
type textarea "my result .pdf is cor"
type textarea "x"
type textarea "my result .pdf is corr"
type textarea "x"
type textarea "my result .pdf is corru"
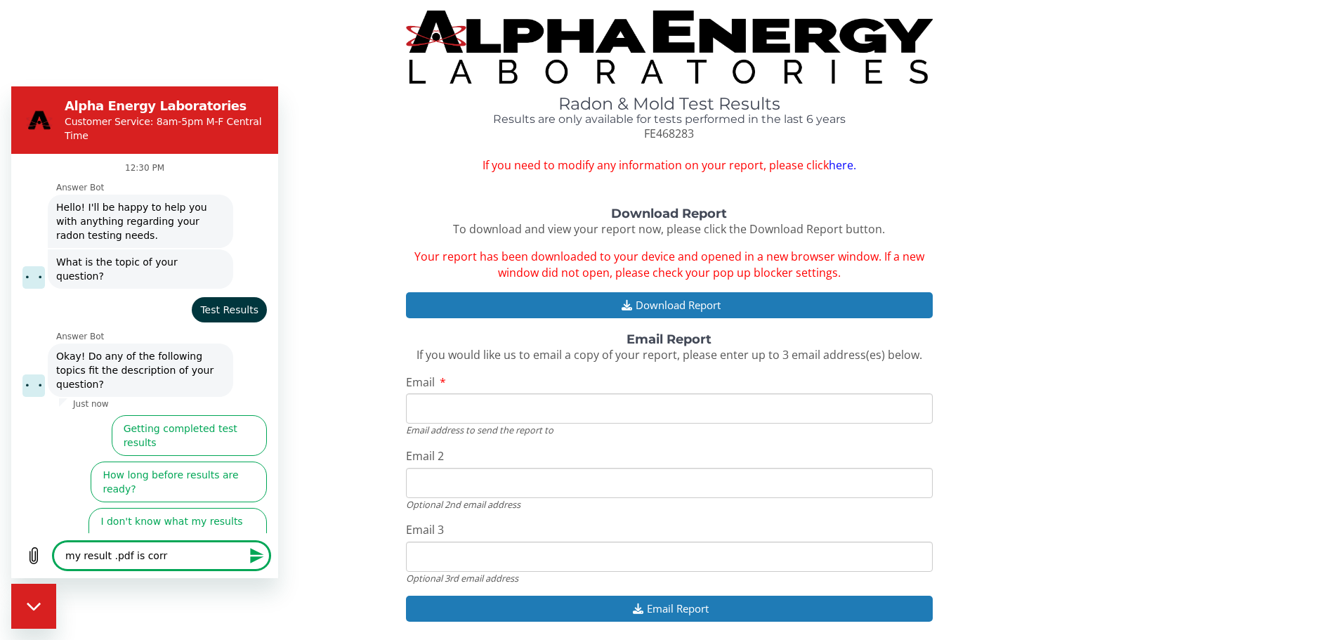
type textarea "x"
type textarea "my result .pdf is corrup"
type textarea "x"
type textarea "my result .pdf is corrupt"
type textarea "x"
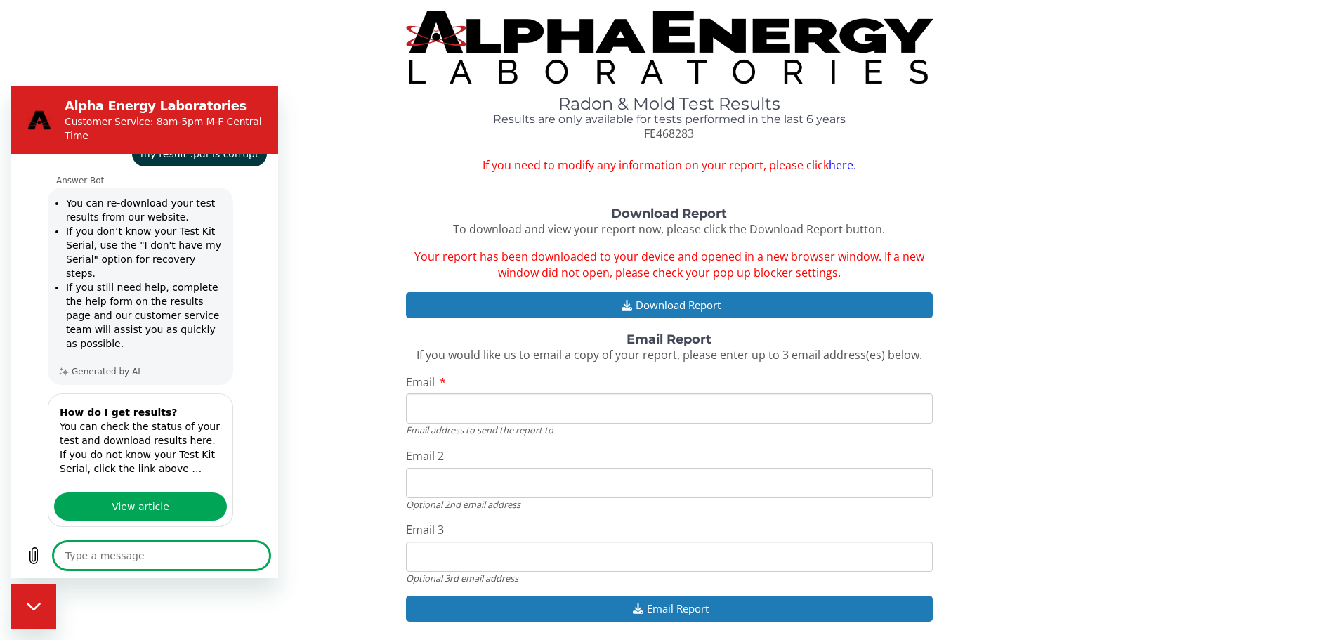
scroll to position [299, 0]
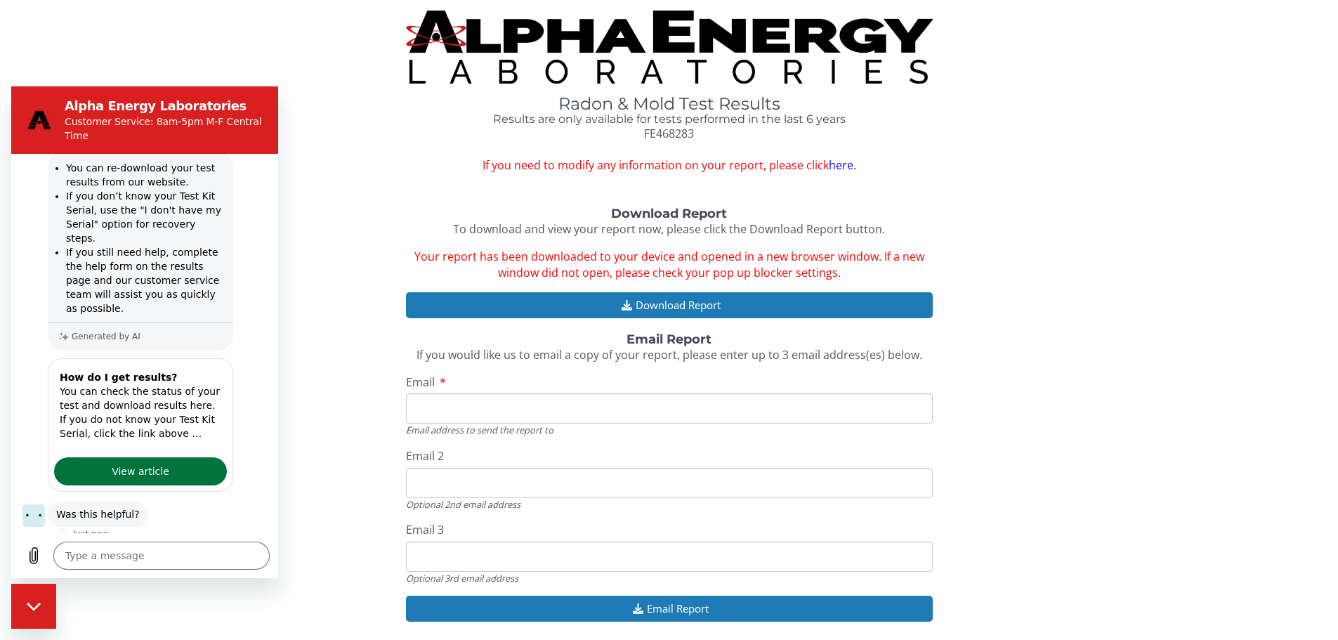
click at [192, 457] on link "View article" at bounding box center [140, 471] width 173 height 28
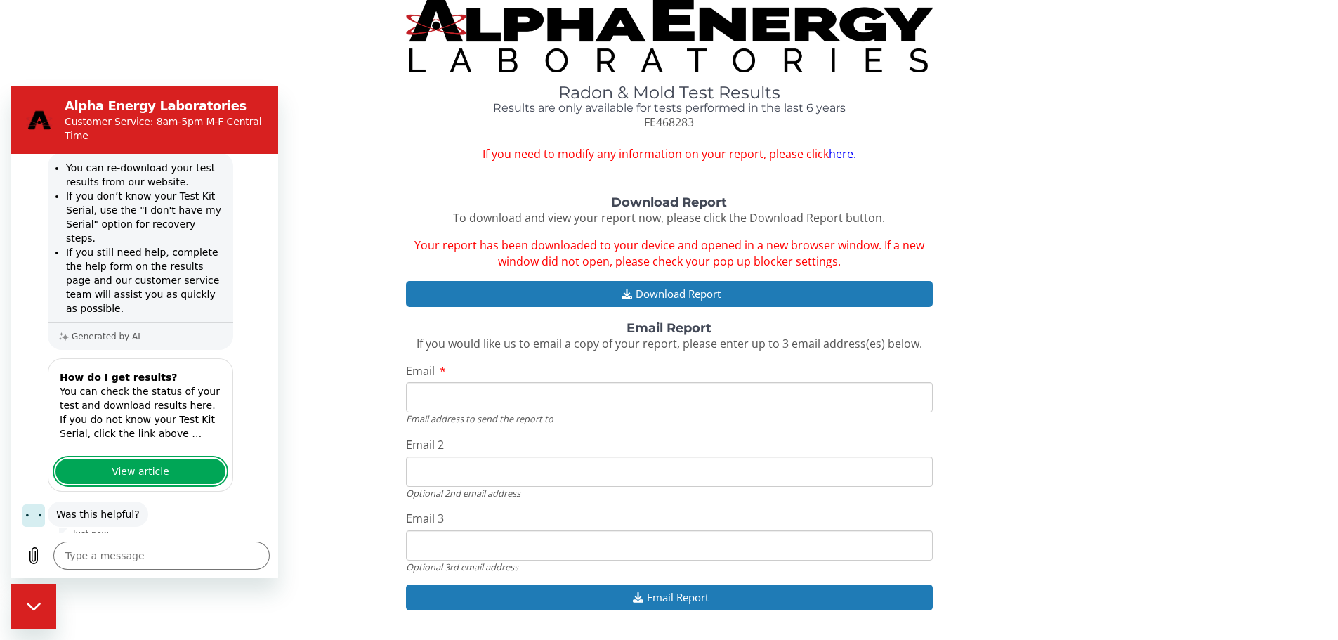
scroll to position [0, 0]
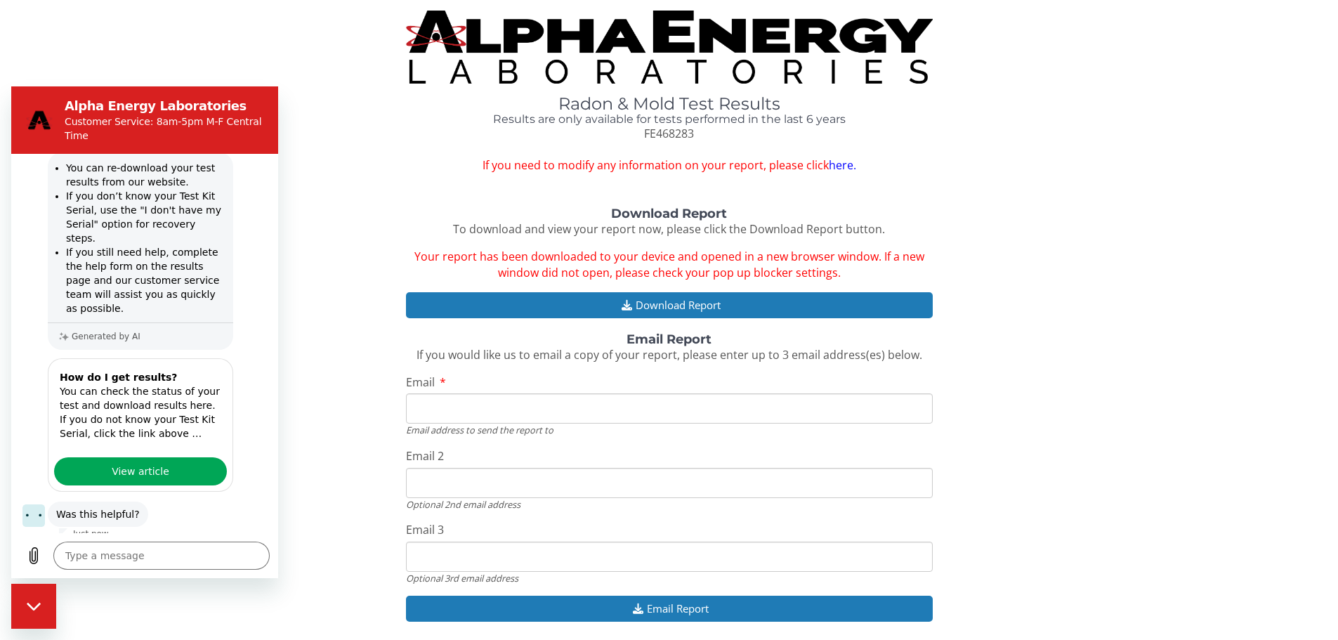
click at [1095, 168] on div "Radon & Mold Test Results Results are only available for tests performed in the…" at bounding box center [669, 92] width 1317 height 163
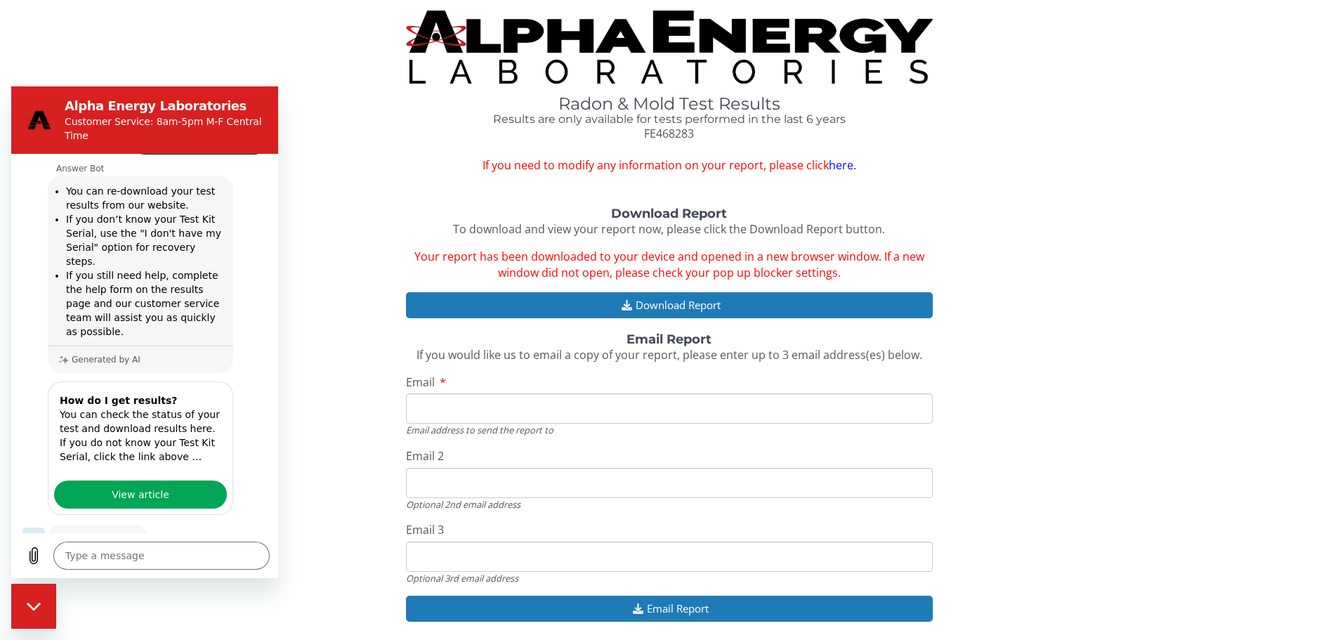
scroll to position [299, 0]
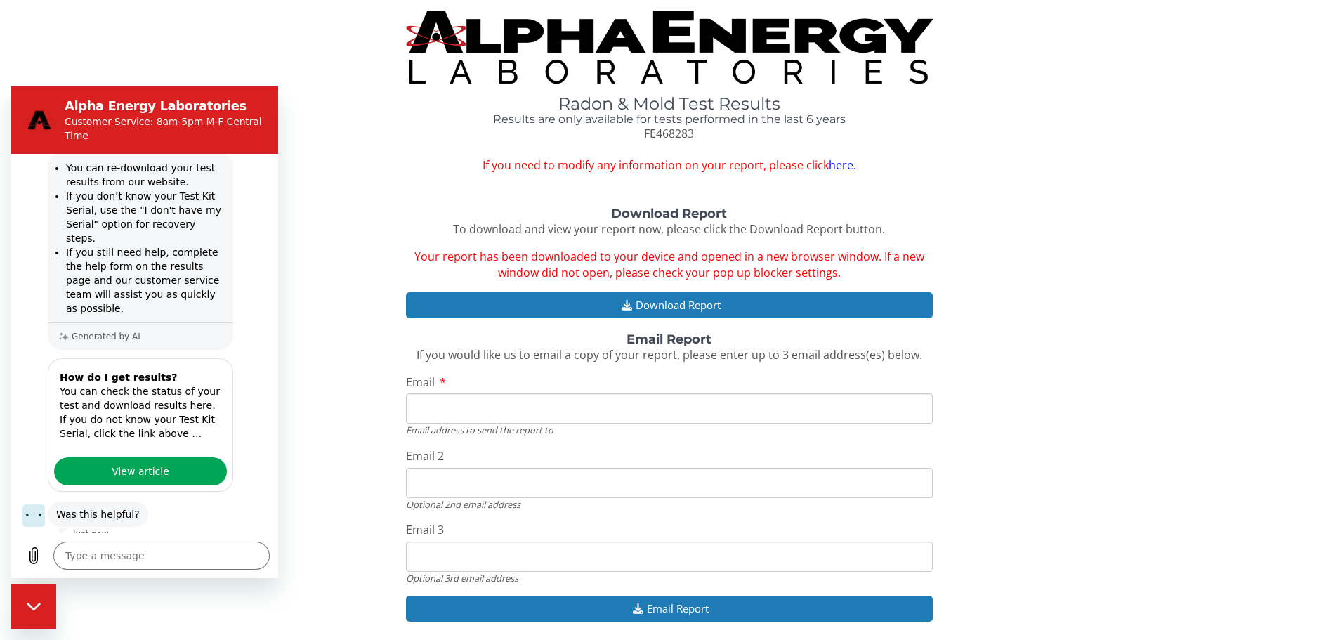
click at [232, 545] on button "No" at bounding box center [248, 558] width 38 height 27
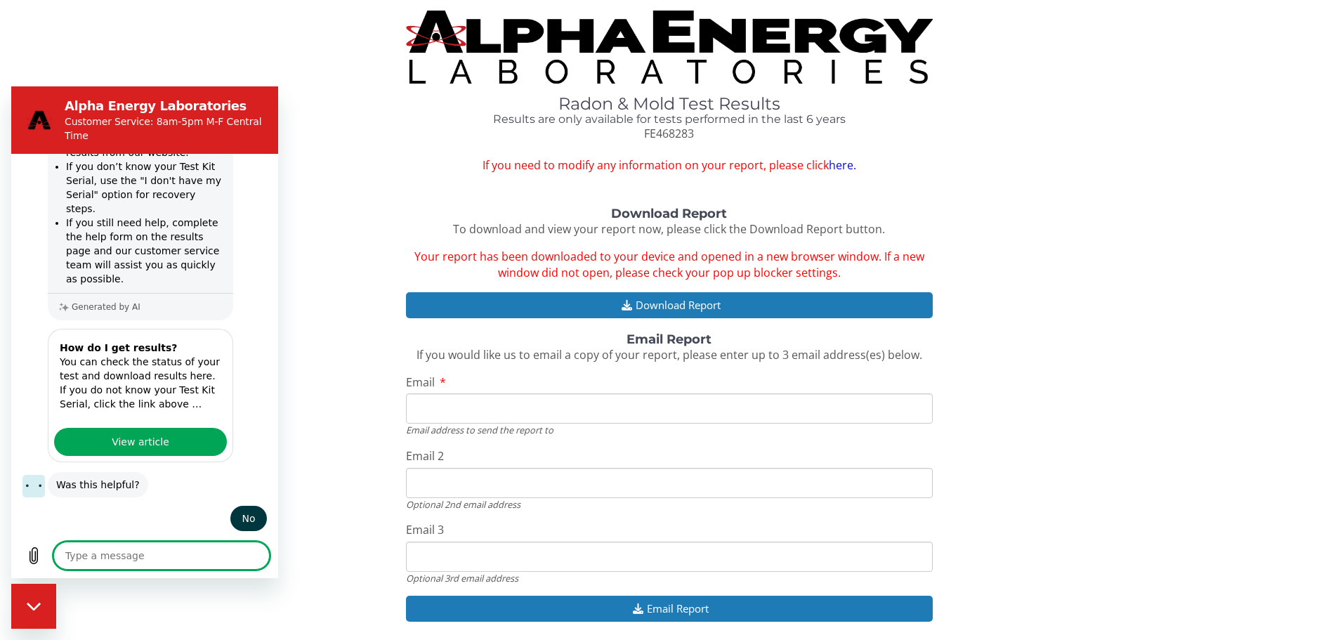
scroll to position [327, 0]
type textarea "x"
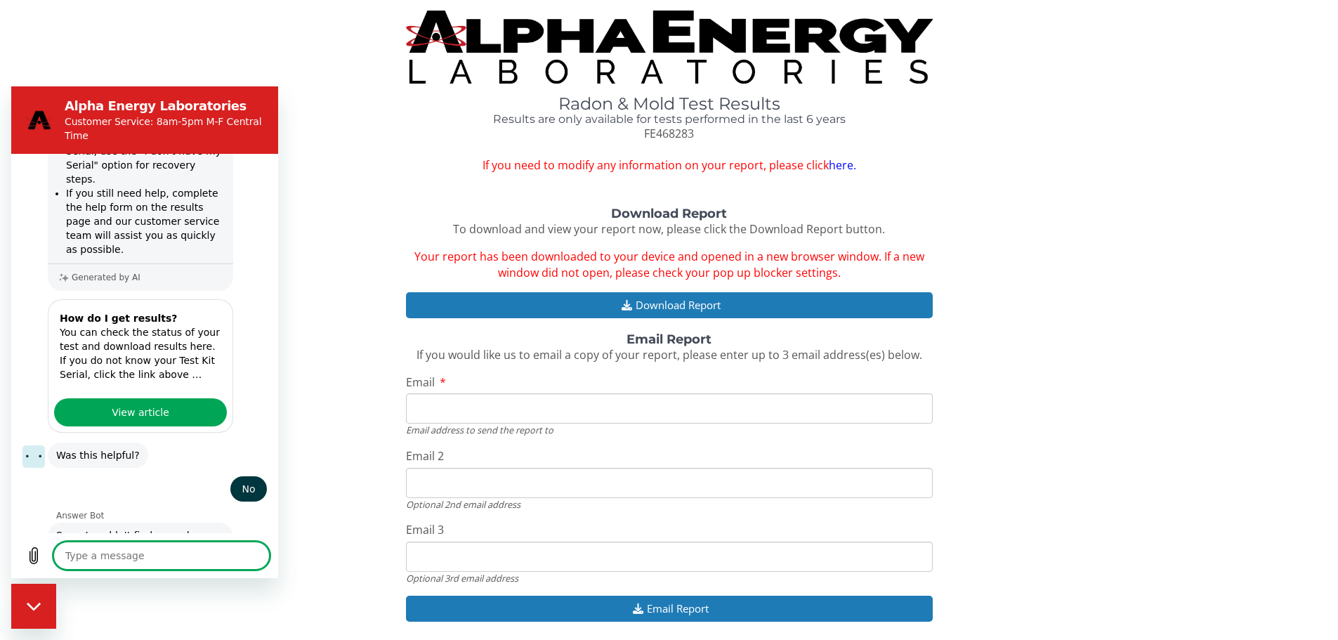
scroll to position [361, 0]
click at [593, 41] on img at bounding box center [669, 47] width 527 height 73
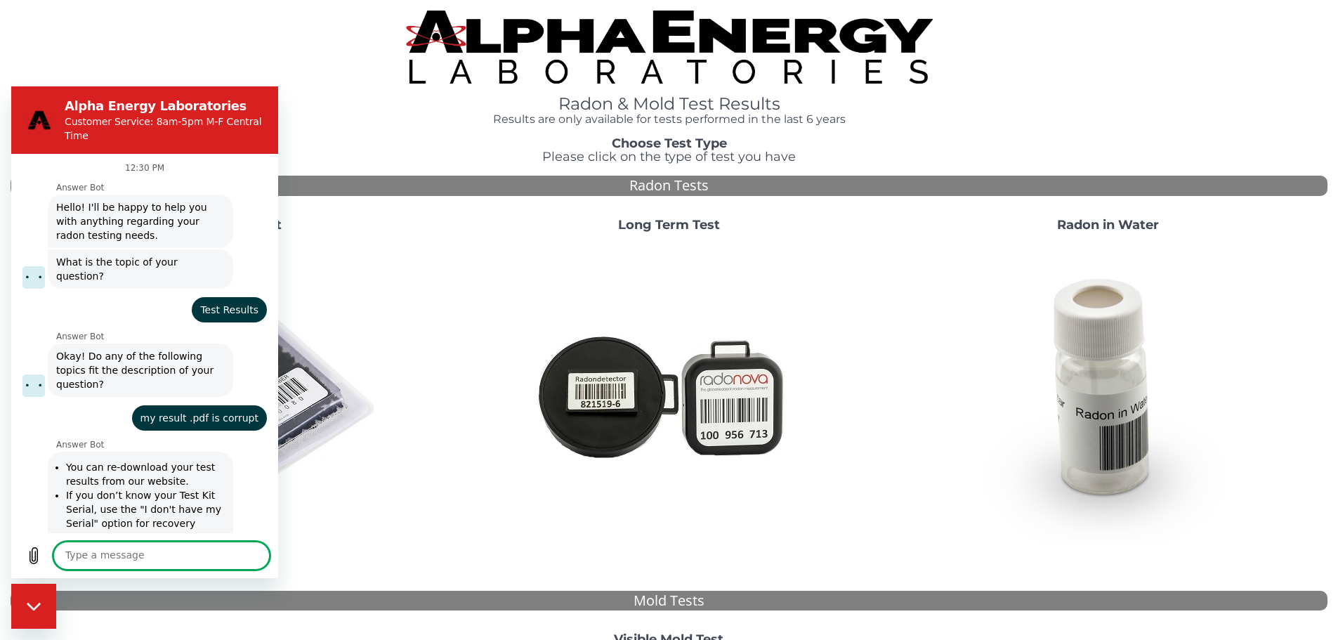
scroll to position [361, 0]
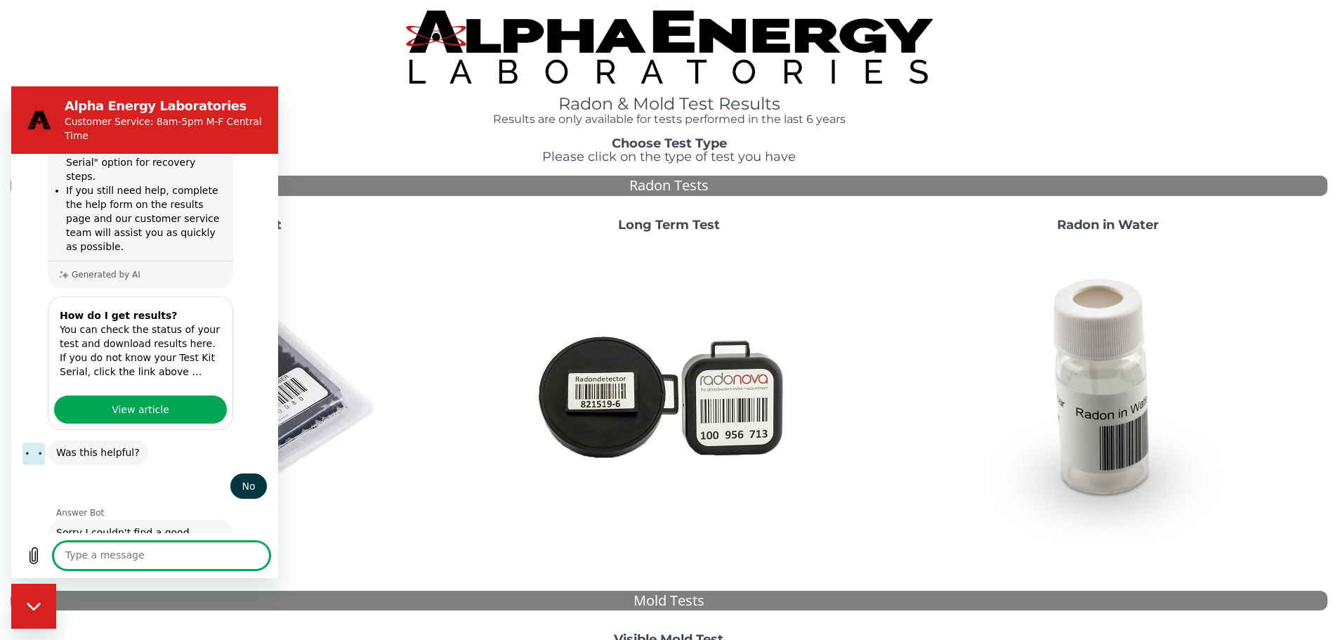
click at [38, 619] on div "Close messaging window" at bounding box center [34, 606] width 42 height 42
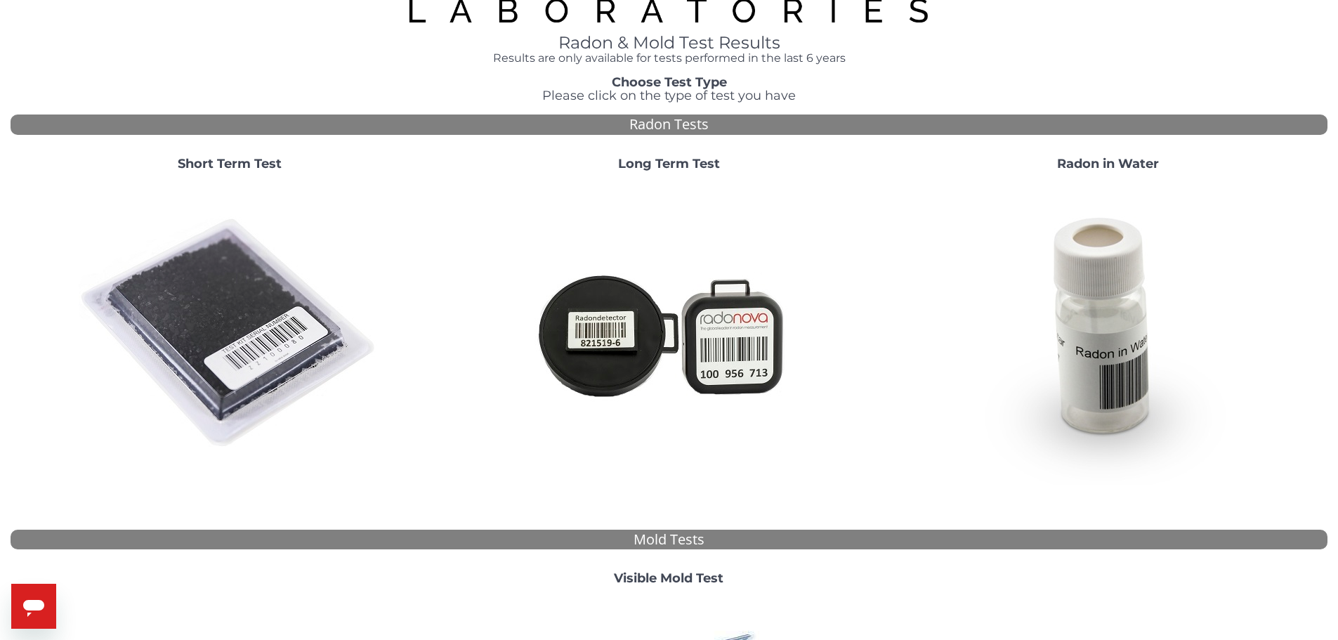
scroll to position [0, 0]
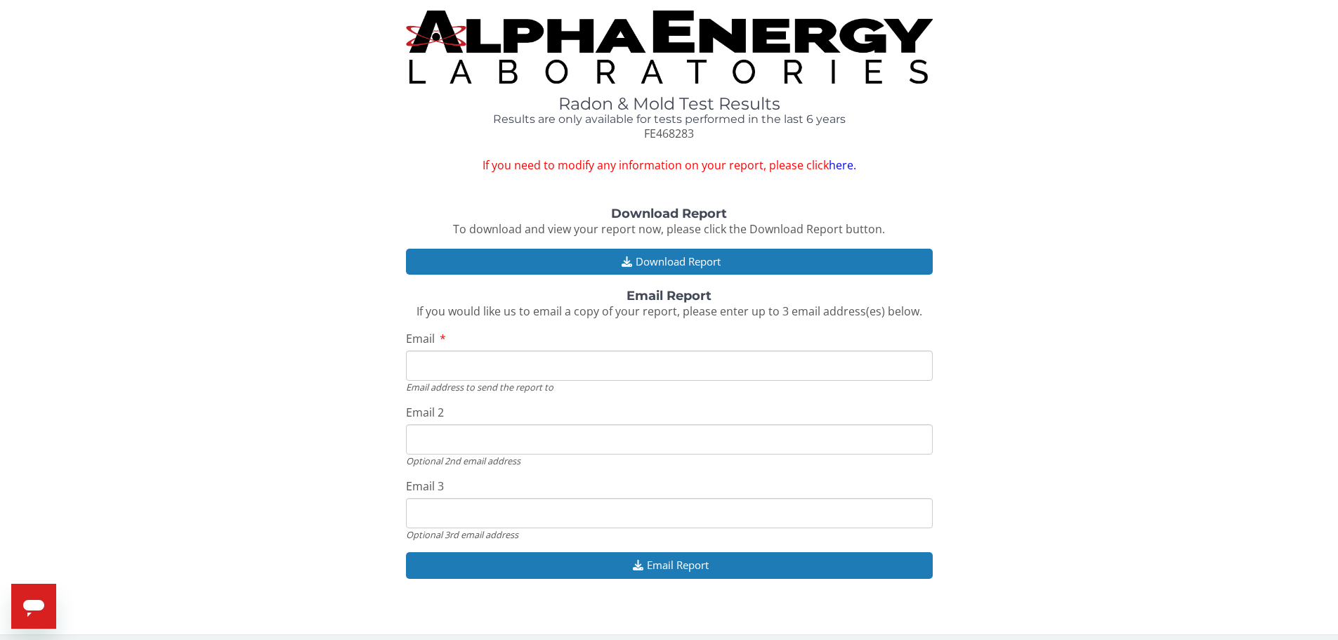
click at [982, 217] on div "Download Report To download and view your report now, please click the Download…" at bounding box center [669, 399] width 1317 height 385
click at [1033, 238] on div "Download Report To download and view your report now, please click the Download…" at bounding box center [669, 399] width 1317 height 385
click at [1049, 227] on div "Download Report To download and view your report now, please click the Download…" at bounding box center [669, 399] width 1317 height 385
click at [1093, 236] on div "Download Report To download and view your report now, please click the Download…" at bounding box center [669, 399] width 1317 height 385
click at [852, 167] on link "here." at bounding box center [842, 164] width 27 height 15
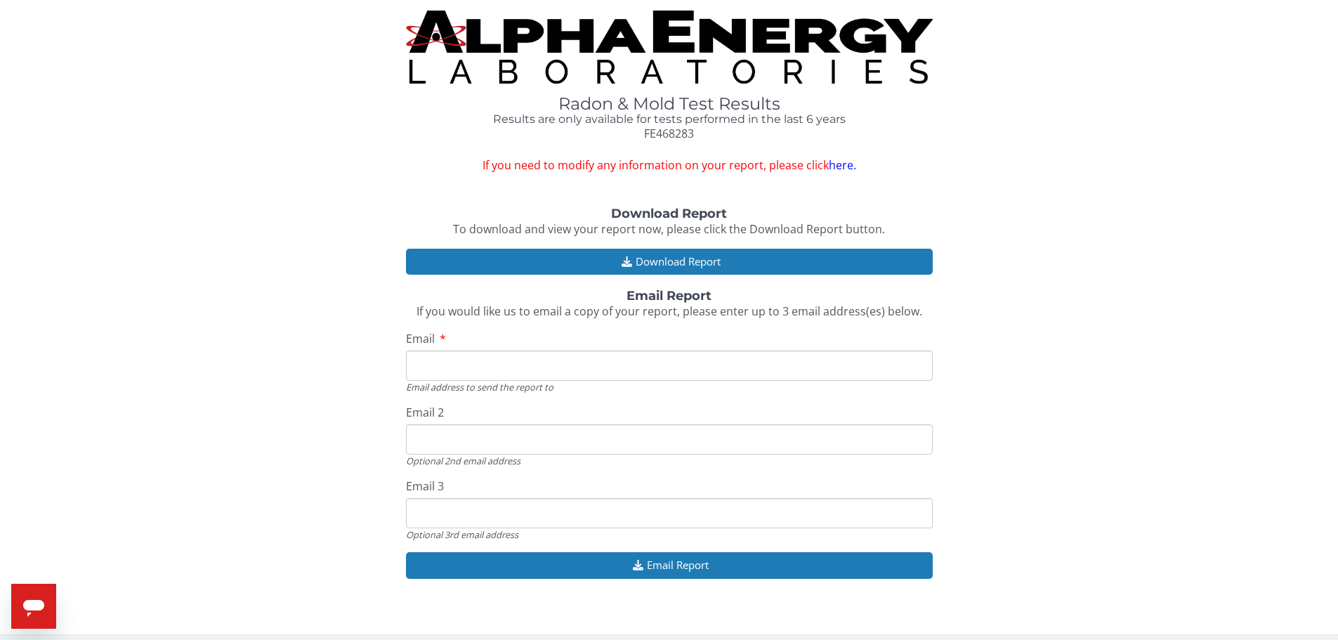
click at [1102, 243] on div "Download Report To download and view your report now, please click the Download…" at bounding box center [669, 399] width 1317 height 385
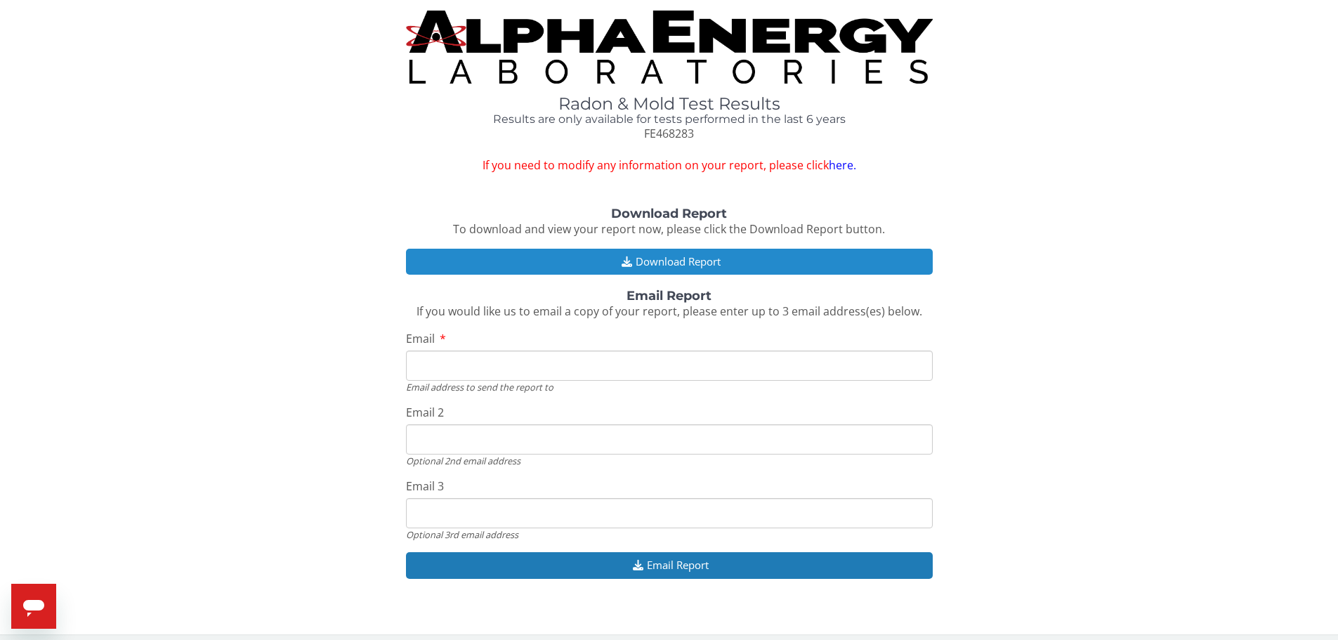
click at [781, 261] on button "Download Report" at bounding box center [669, 262] width 527 height 26
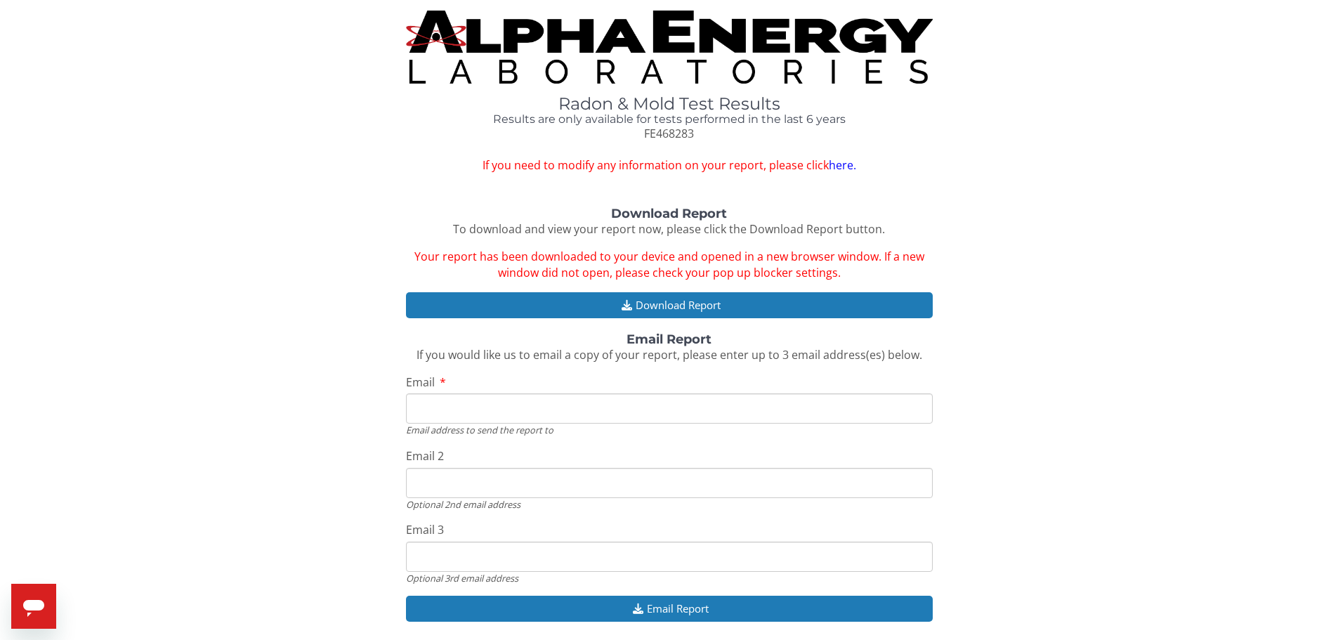
click at [1128, 197] on div "Radon & Mold Test Results Results are only available for tests performed in the…" at bounding box center [669, 333] width 1317 height 645
